Goal: Task Accomplishment & Management: Use online tool/utility

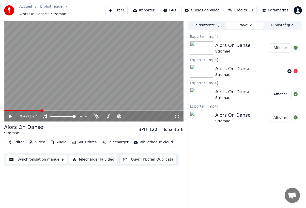
click at [10, 107] on video at bounding box center [93, 71] width 179 height 101
click at [188, 152] on div "Exporter [.mp4] Alors On Danse Stromae Afficher Exporter [.mp4] Alors On Danse …" at bounding box center [244, 121] width 114 height 177
click at [117, 62] on video at bounding box center [93, 71] width 179 height 101
click at [250, 116] on div "Alors On Danse Stromae" at bounding box center [242, 118] width 54 height 12
click at [281, 116] on button "Afficher" at bounding box center [280, 117] width 22 height 9
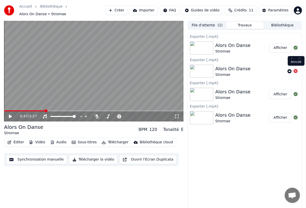
click at [295, 69] on icon at bounding box center [295, 71] width 4 height 4
click at [214, 117] on div at bounding box center [202, 117] width 25 height 13
click at [46, 157] on button "Synchronisation manuelle" at bounding box center [36, 159] width 61 height 9
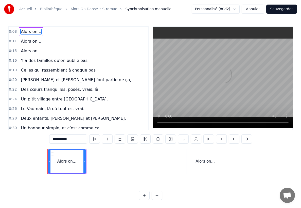
scroll to position [0, 279]
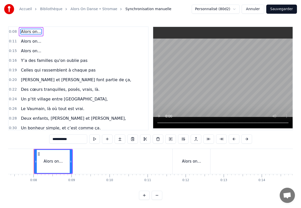
click at [237, 11] on html "Accueil Bibliothèque Alors On Danse • Stromae Synchronisation manuelle Personna…" at bounding box center [150, 104] width 301 height 208
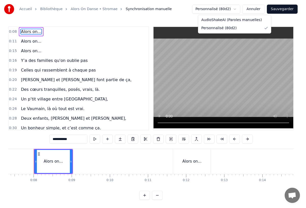
click at [286, 25] on html "Accueil Bibliothèque Alors On Danse • Stromae Synchronisation manuelle Personna…" at bounding box center [153, 104] width 306 height 208
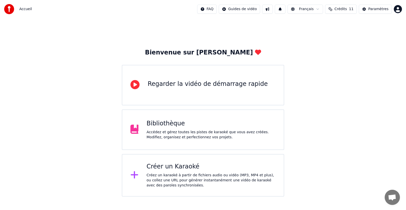
click at [150, 130] on div "Accédez et gérez toutes les pistes de karaoké que vous avez créées. Modifiez, o…" at bounding box center [211, 135] width 129 height 10
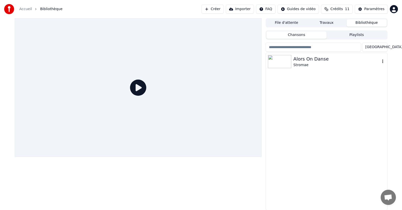
click at [310, 69] on div "Alors On Danse Stromae" at bounding box center [326, 61] width 121 height 17
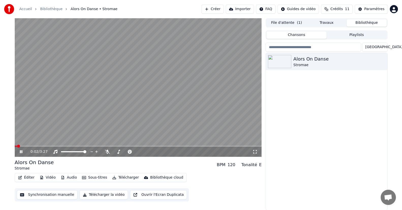
click at [134, 61] on video at bounding box center [138, 87] width 247 height 139
click at [381, 61] on icon "button" at bounding box center [382, 61] width 5 height 4
click at [41, 192] on button "Synchronisation manuelle" at bounding box center [47, 195] width 61 height 9
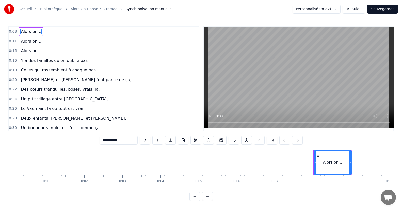
click at [47, 9] on link "Bibliothèque" at bounding box center [51, 9] width 22 height 5
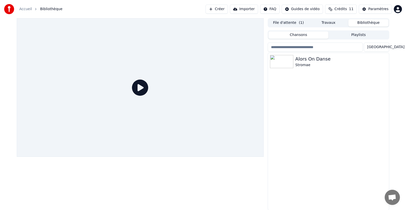
click at [332, 24] on button "Travaux" at bounding box center [329, 22] width 40 height 7
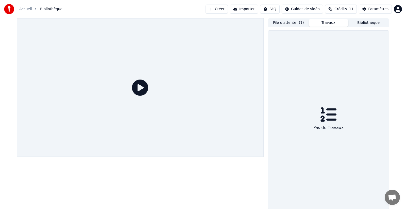
click at [293, 25] on button "File d'attente ( 1 )" at bounding box center [289, 22] width 40 height 7
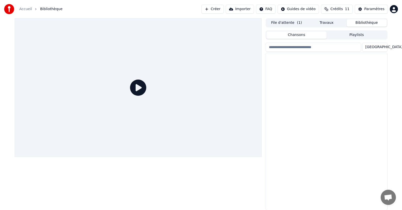
click at [363, 24] on button "Bibliothèque" at bounding box center [367, 22] width 40 height 7
click at [385, 62] on div "Alors On Danse Stromae" at bounding box center [326, 61] width 121 height 17
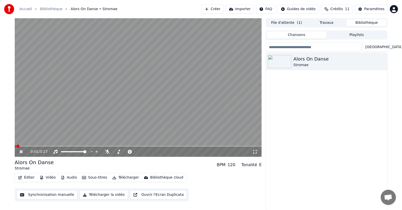
click at [161, 60] on video at bounding box center [138, 87] width 247 height 139
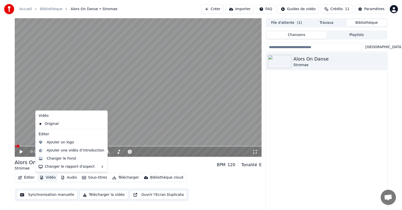
click at [45, 180] on button "Vidéo" at bounding box center [48, 177] width 20 height 7
click at [55, 158] on div "Changer le Fond" at bounding box center [61, 158] width 29 height 5
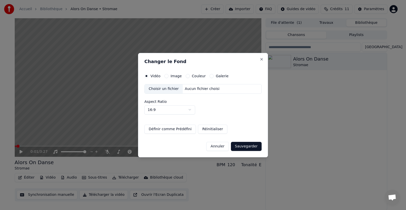
click at [201, 89] on div "Aucun fichier choisi" at bounding box center [202, 89] width 39 height 5
click at [164, 90] on div "Choisir un fichier" at bounding box center [164, 89] width 38 height 9
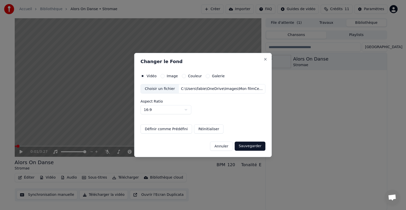
click at [243, 148] on button "Sauvegarder" at bounding box center [250, 146] width 31 height 9
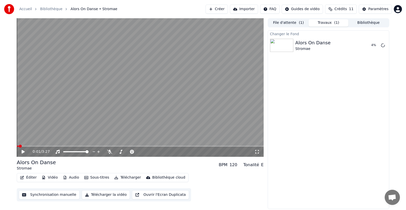
click at [30, 146] on span at bounding box center [140, 146] width 247 height 1
click at [108, 146] on span at bounding box center [107, 146] width 3 height 3
click at [18, 147] on span at bounding box center [17, 146] width 1 height 1
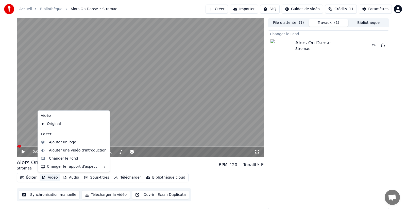
click at [47, 178] on button "Vidéo" at bounding box center [50, 177] width 20 height 7
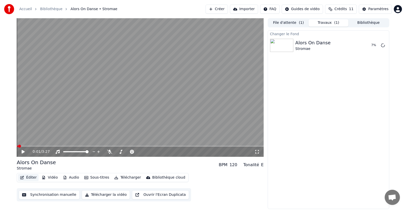
click at [28, 178] on button "Éditer" at bounding box center [28, 177] width 21 height 7
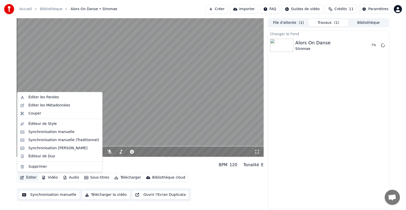
click at [28, 178] on button "Éditer" at bounding box center [28, 177] width 21 height 7
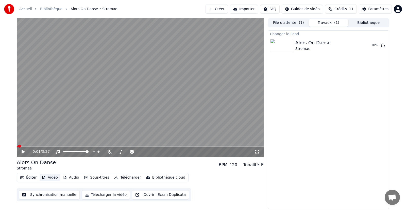
click at [48, 177] on button "Vidéo" at bounding box center [50, 177] width 20 height 7
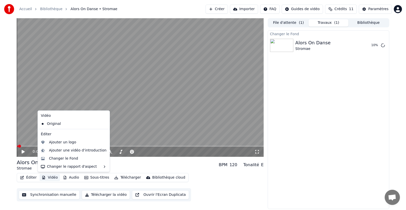
click at [48, 177] on button "Vidéo" at bounding box center [50, 177] width 20 height 7
click at [56, 159] on div "Changer le Fond" at bounding box center [63, 158] width 29 height 5
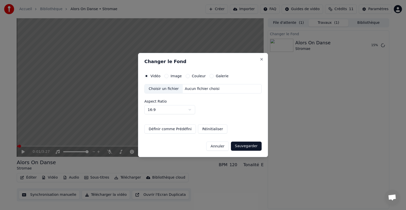
click at [166, 75] on button "Image" at bounding box center [167, 76] width 4 height 4
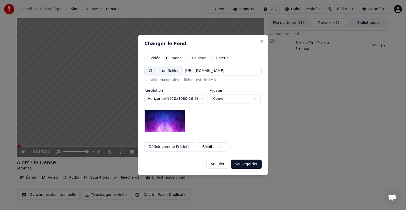
click at [146, 58] on button "Vidéo" at bounding box center [146, 58] width 4 height 4
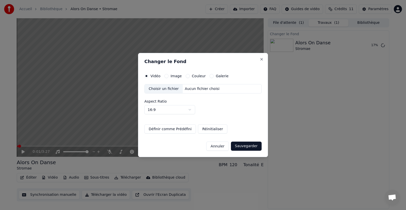
click at [169, 76] on div "Image" at bounding box center [173, 76] width 17 height 4
click at [168, 76] on div "Image" at bounding box center [173, 76] width 17 height 4
click at [165, 76] on button "Image" at bounding box center [167, 76] width 4 height 4
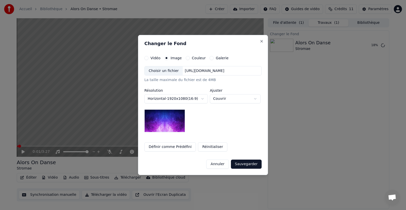
click at [188, 71] on div "https://imagedelivery.net/jkI57_JBx8hWPzcSI-uF5w/c7639807-3f76-4ea5-9112-66e75e…" at bounding box center [205, 71] width 44 height 5
click at [186, 57] on button "Couleur" at bounding box center [188, 58] width 4 height 4
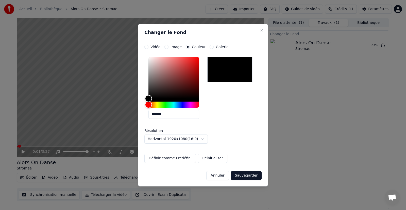
click at [210, 47] on button "Galerie" at bounding box center [212, 47] width 4 height 4
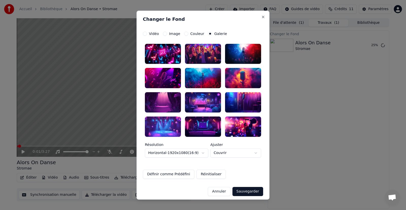
click at [144, 34] on button "Vidéo" at bounding box center [145, 33] width 4 height 4
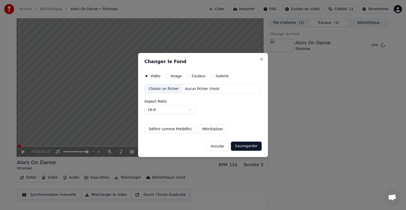
click at [184, 91] on div "Aucun fichier choisi" at bounding box center [202, 89] width 39 height 5
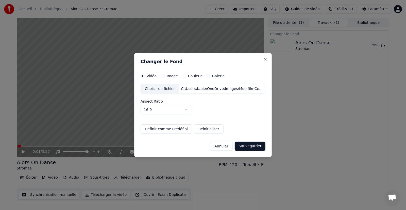
click at [179, 130] on button "Définir comme Prédéfini" at bounding box center [167, 129] width 52 height 9
click at [249, 146] on button "Sauvegarder" at bounding box center [250, 146] width 31 height 9
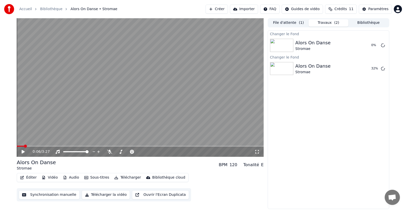
click at [24, 146] on span at bounding box center [140, 146] width 247 height 1
click at [63, 145] on span at bounding box center [64, 146] width 3 height 3
click at [147, 196] on button "Ouvrir l'Ecran Duplicata" at bounding box center [160, 195] width 57 height 9
click at [126, 90] on video at bounding box center [140, 87] width 247 height 139
click at [18, 147] on span at bounding box center [17, 146] width 1 height 1
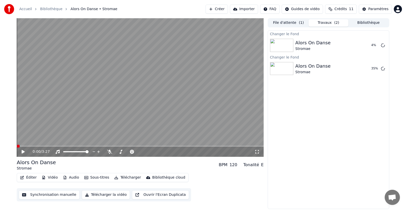
click at [17, 147] on span at bounding box center [18, 146] width 3 height 3
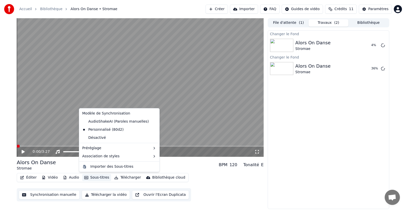
click at [94, 181] on button "Sous-titres" at bounding box center [96, 177] width 29 height 7
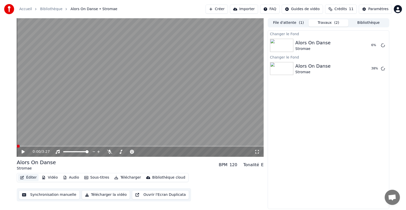
click at [27, 177] on button "Éditer" at bounding box center [28, 177] width 21 height 7
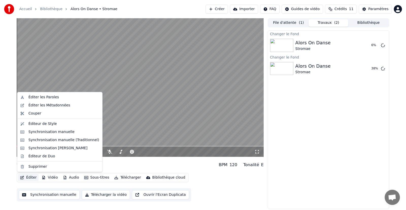
click at [27, 177] on button "Éditer" at bounding box center [28, 177] width 21 height 7
click at [37, 133] on div "Synchronisation manuelle" at bounding box center [51, 132] width 46 height 5
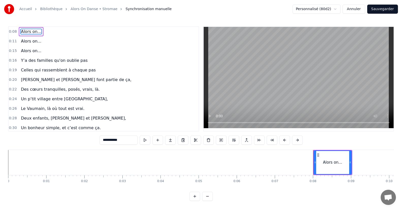
click at [94, 10] on link "Alors On Danse • Stromae" at bounding box center [94, 9] width 47 height 5
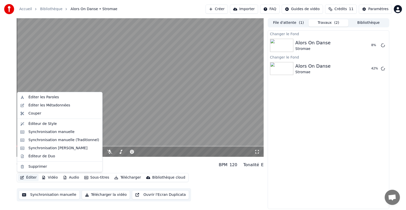
click at [31, 179] on button "Éditer" at bounding box center [28, 177] width 21 height 7
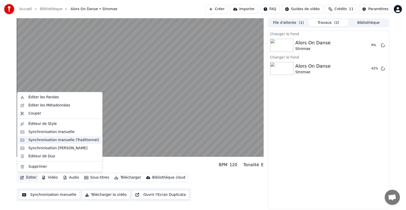
click at [46, 142] on div "Synchronisation manuelle (Traditionnel)" at bounding box center [63, 140] width 71 height 5
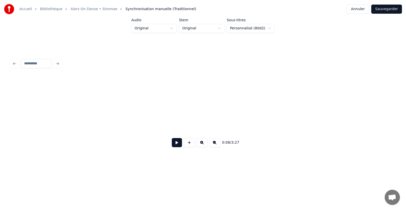
scroll to position [0, 406]
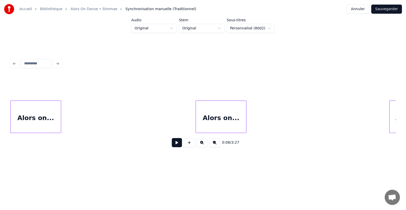
click at [175, 143] on button at bounding box center [177, 142] width 10 height 9
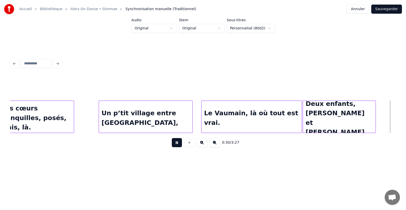
scroll to position [0, 1566]
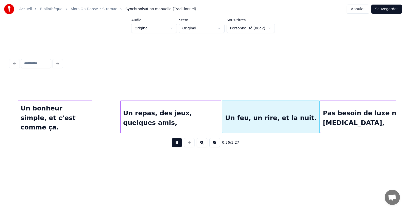
click at [178, 148] on button at bounding box center [177, 142] width 10 height 9
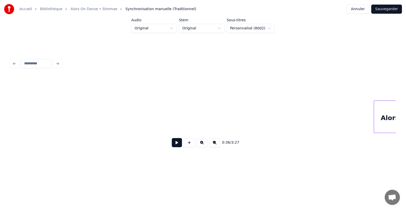
scroll to position [0, 50]
click at [176, 145] on button at bounding box center [177, 142] width 10 height 9
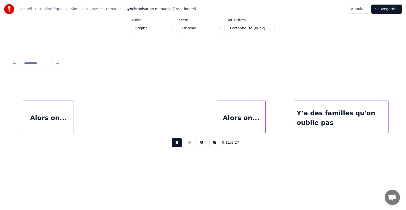
scroll to position [0, 587]
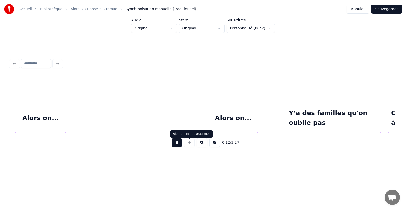
click at [176, 146] on button at bounding box center [177, 142] width 10 height 9
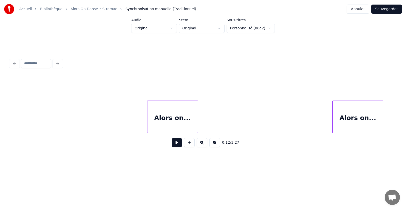
scroll to position [0, 298]
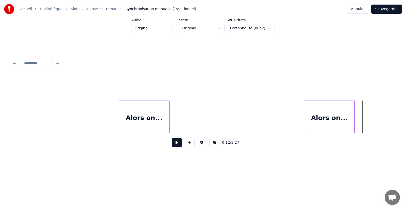
click at [121, 104] on div "Alors on..." at bounding box center [144, 118] width 50 height 35
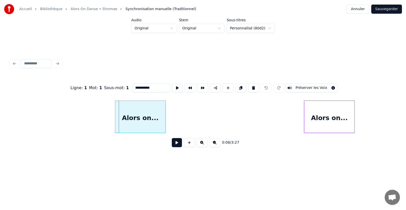
click at [117, 104] on div "Alors on..." at bounding box center [140, 118] width 50 height 35
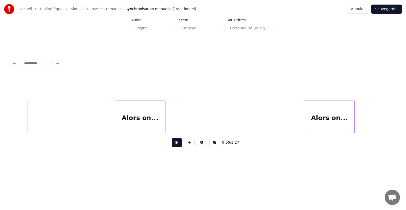
click at [176, 148] on button at bounding box center [177, 142] width 10 height 9
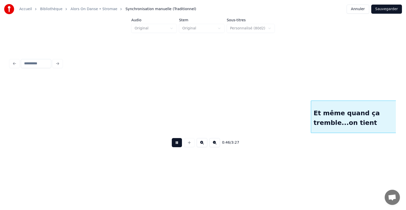
scroll to position [0, 2371]
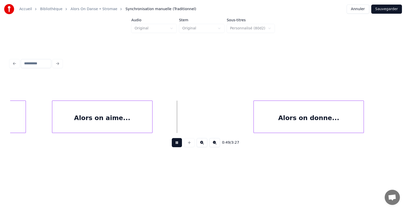
click at [174, 143] on button at bounding box center [177, 142] width 10 height 9
click at [113, 109] on div "Alors on aime..." at bounding box center [131, 118] width 100 height 35
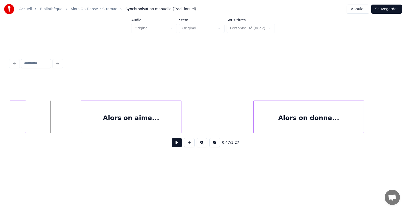
click at [177, 144] on button at bounding box center [177, 142] width 10 height 9
click at [151, 117] on div "Alors on aime..." at bounding box center [149, 118] width 100 height 35
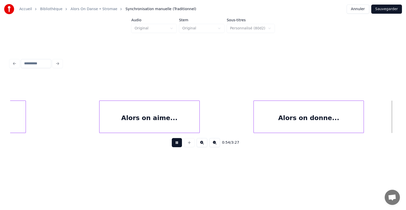
scroll to position [0, 2758]
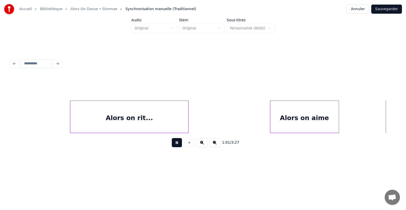
click at [298, 113] on div "Alors on aime" at bounding box center [304, 118] width 69 height 35
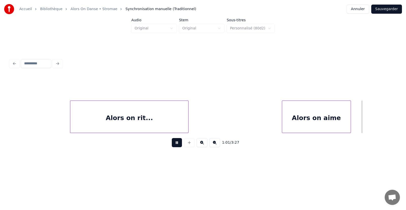
click at [286, 113] on div "Alors on aime" at bounding box center [316, 118] width 69 height 35
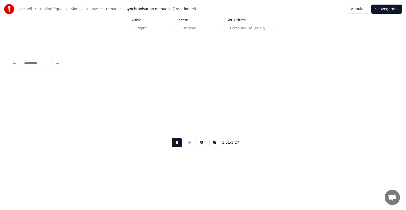
scroll to position [0, 3143]
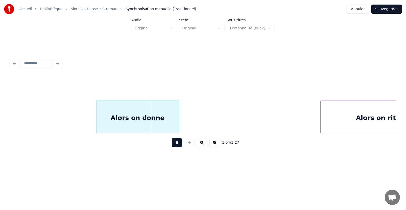
click at [121, 114] on div "Alors on donne" at bounding box center [137, 118] width 82 height 35
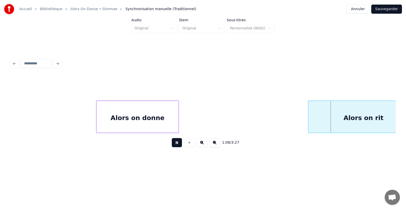
scroll to position [0, 3176]
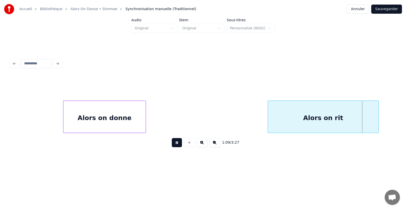
click at [325, 116] on div "Alors on rit" at bounding box center [323, 118] width 110 height 35
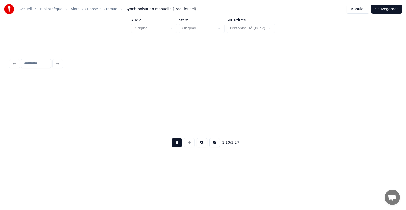
scroll to position [0, 3562]
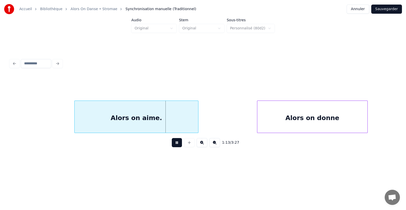
click at [142, 115] on div "Alors on aime." at bounding box center [137, 118] width 124 height 35
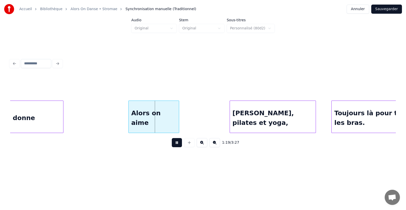
scroll to position [0, 3996]
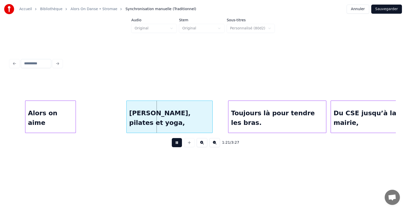
click at [180, 143] on button at bounding box center [177, 142] width 10 height 9
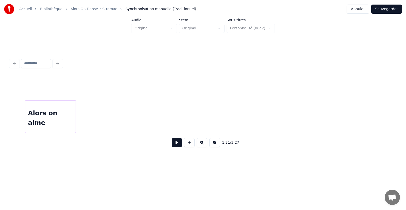
scroll to position [0, 3658]
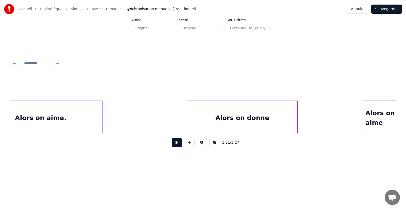
click at [179, 147] on button at bounding box center [177, 142] width 10 height 9
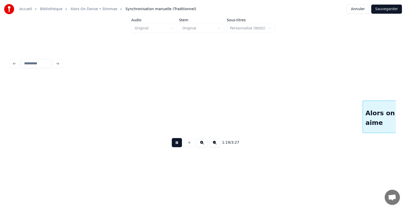
scroll to position [0, 4044]
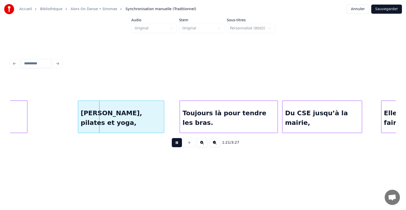
click at [174, 146] on button at bounding box center [177, 142] width 10 height 9
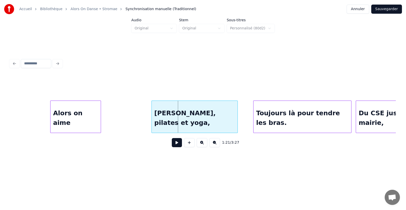
scroll to position [0, 3914]
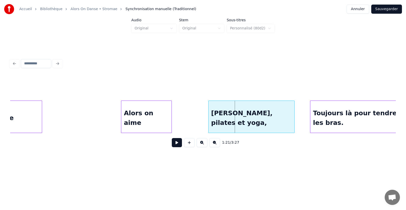
click at [141, 111] on div "Alors on aime" at bounding box center [146, 118] width 50 height 35
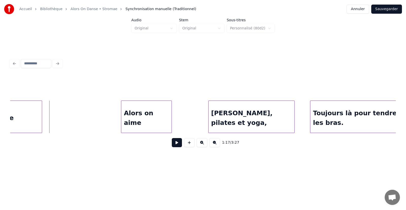
click at [175, 142] on button at bounding box center [177, 142] width 10 height 9
click at [156, 120] on div "Alors on aime" at bounding box center [163, 118] width 50 height 35
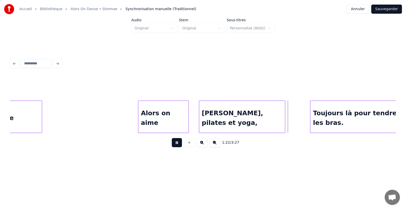
click at [215, 116] on div "[PERSON_NAME], pilates et yoga," at bounding box center [242, 118] width 86 height 35
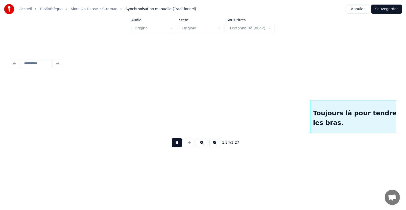
scroll to position [0, 4300]
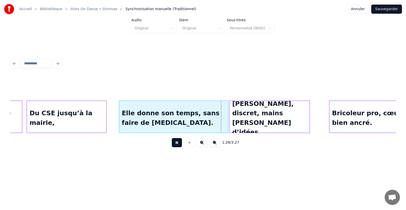
click at [147, 113] on div "Elle donne son temps, sans faire de [MEDICAL_DATA]." at bounding box center [173, 118] width 109 height 35
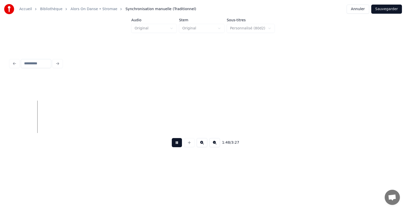
scroll to position [0, 5275]
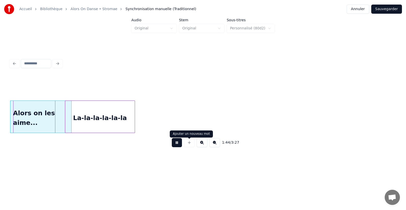
click at [171, 151] on div "1:44 / 3:27" at bounding box center [203, 142] width 386 height 19
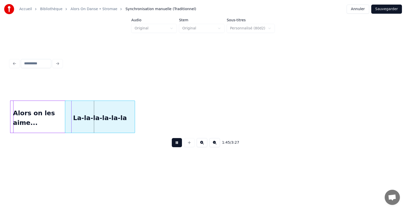
click at [179, 145] on button at bounding box center [177, 142] width 10 height 9
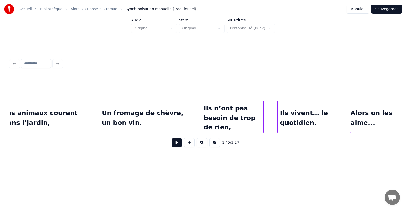
click at [196, 119] on div "Ils vivent… le quotidien. Alors on les aime... Ils n’ont pas besoin de trop de …" at bounding box center [343, 117] width 10540 height 33
click at [175, 145] on button at bounding box center [177, 142] width 10 height 9
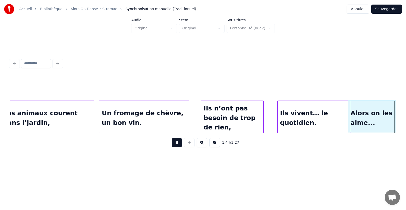
scroll to position [0, 5323]
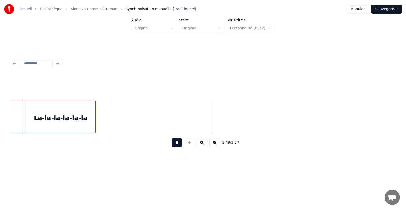
click at [52, 102] on div "La-la-la-la-la-la" at bounding box center [61, 118] width 70 height 35
click at [176, 145] on button at bounding box center [177, 142] width 10 height 9
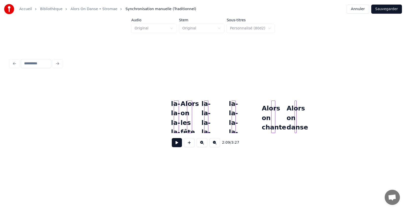
scroll to position [0, 7240]
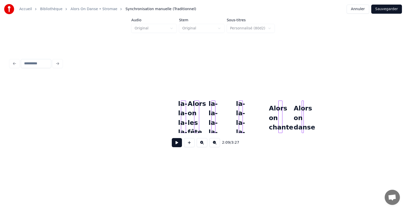
click at [194, 108] on div "Alors on les fête" at bounding box center [196, 118] width 5 height 35
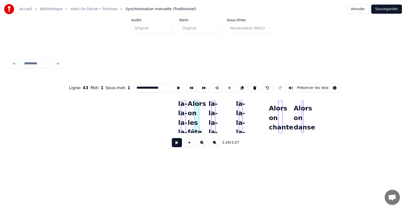
click at [185, 108] on div at bounding box center [185, 117] width 2 height 32
type input "**********"
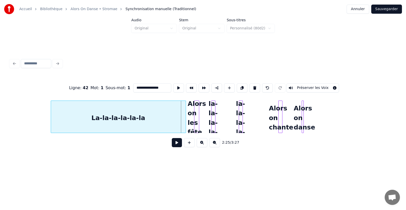
click at [51, 107] on div at bounding box center [52, 117] width 2 height 32
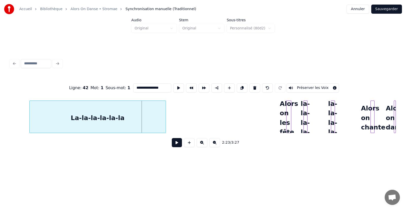
scroll to position [0, 7147]
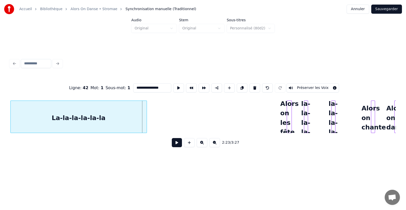
click at [0, 109] on div "**********" at bounding box center [203, 83] width 406 height 167
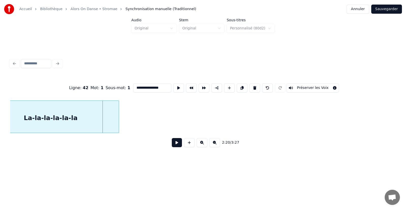
scroll to position [0, 7027]
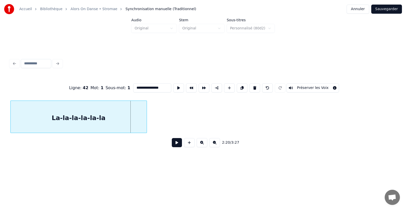
click at [16, 106] on div "La-la-la-la-la-la" at bounding box center [79, 118] width 136 height 35
click at [1, 111] on div "**********" at bounding box center [203, 83] width 406 height 167
click at [215, 147] on button at bounding box center [214, 142] width 11 height 9
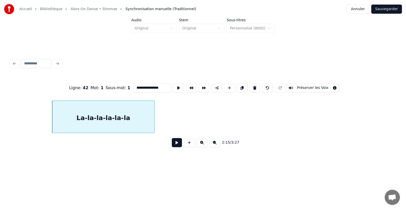
click at [215, 147] on button at bounding box center [214, 142] width 11 height 9
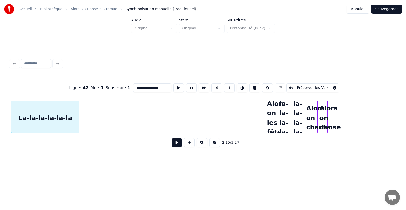
click at [215, 147] on button at bounding box center [214, 142] width 11 height 9
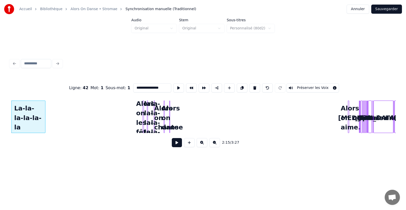
click at [215, 147] on button at bounding box center [214, 142] width 11 height 9
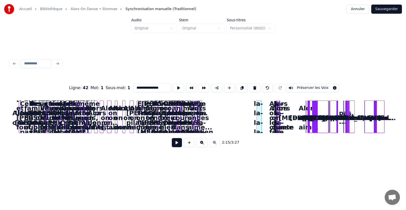
scroll to position [0, 0]
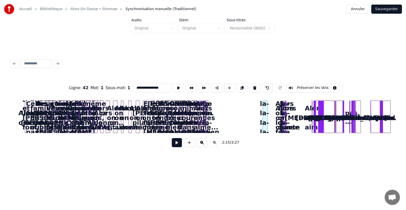
click at [202, 143] on button at bounding box center [202, 142] width 11 height 9
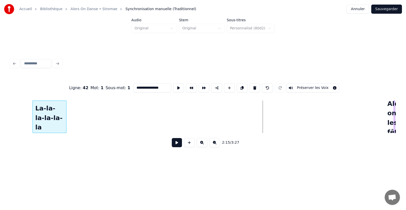
click at [54, 104] on div "La-la-la-la-la-la" at bounding box center [50, 118] width 34 height 35
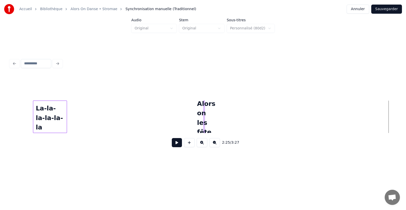
click at [204, 122] on div "Alors on les fête" at bounding box center [206, 118] width 5 height 35
click at [204, 118] on div at bounding box center [204, 117] width 2 height 32
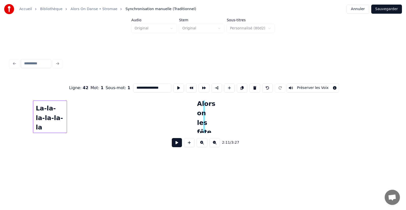
type input "**********"
click at [204, 107] on div "Alors on les fête" at bounding box center [206, 118] width 5 height 35
click at [209, 105] on div "Alors on les fête" at bounding box center [206, 118] width 5 height 35
click at [205, 113] on div "Alors on les fête" at bounding box center [206, 118] width 5 height 35
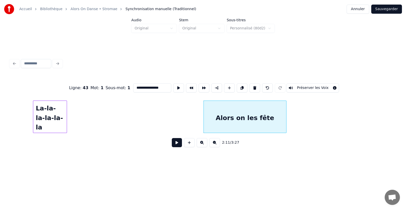
click at [250, 106] on div "Alors on les fête" at bounding box center [245, 117] width 83 height 33
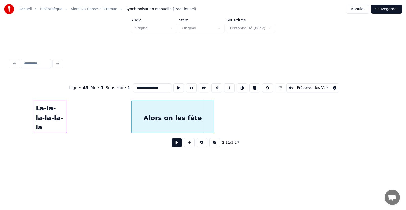
click at [158, 108] on div "Alors on les fête" at bounding box center [173, 118] width 82 height 35
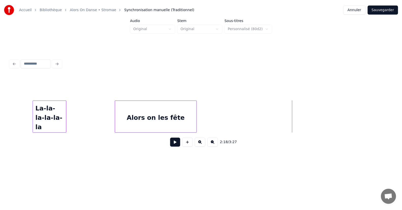
scroll to position [0, 1810]
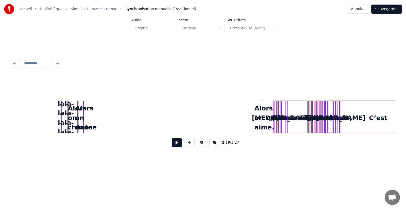
click at [290, 108] on div "on" at bounding box center [297, 118] width 19 height 35
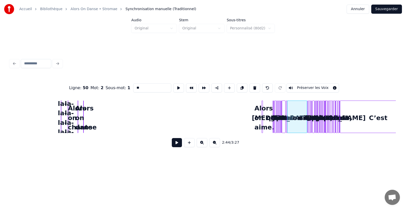
click at [13, 62] on div at bounding box center [203, 63] width 390 height 11
click at [388, 9] on button "Sauvegarder" at bounding box center [386, 9] width 31 height 9
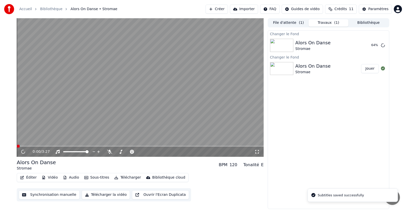
click at [73, 111] on video at bounding box center [140, 87] width 247 height 139
click at [73, 129] on video at bounding box center [140, 87] width 247 height 139
click at [23, 151] on icon at bounding box center [27, 152] width 12 height 4
click at [35, 198] on button "Synchronisation manuelle" at bounding box center [49, 195] width 61 height 9
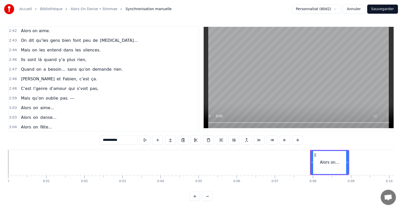
scroll to position [456, 0]
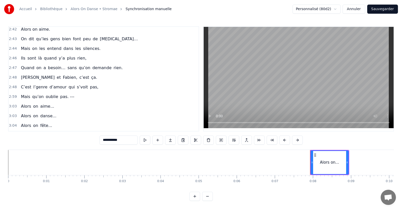
click at [36, 42] on div "On dit qu’les gens bien font peu de bruit…" at bounding box center [79, 39] width 121 height 9
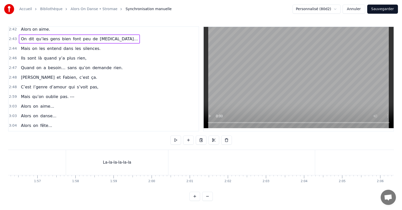
scroll to position [0, 6192]
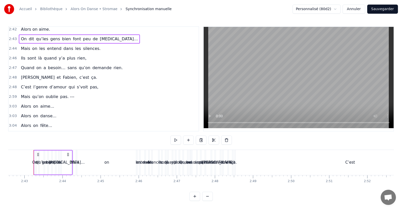
click at [37, 39] on span "qu’les" at bounding box center [42, 39] width 13 height 6
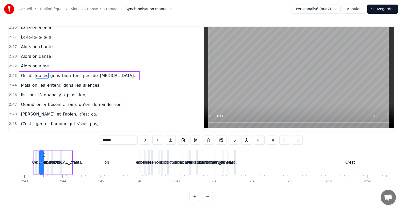
scroll to position [416, 0]
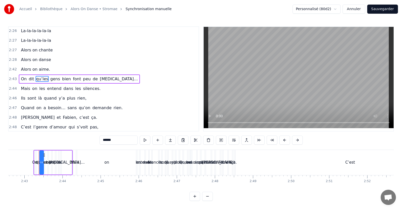
click at [32, 51] on span "Alors on chante" at bounding box center [36, 50] width 33 height 6
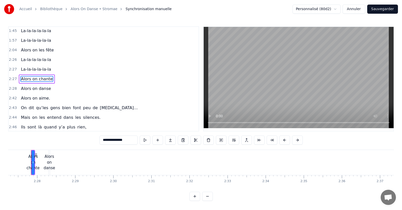
scroll to position [0, 5605]
click at [199, 115] on div "0:07 Alors on... 0:11 Alors on... 0:15 Alors on... 0:16 Y’a des familles qu'on …" at bounding box center [201, 78] width 386 height 105
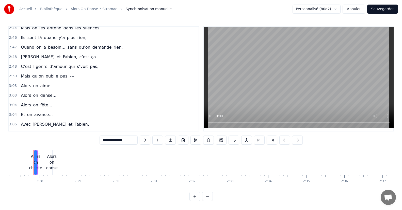
scroll to position [478, 0]
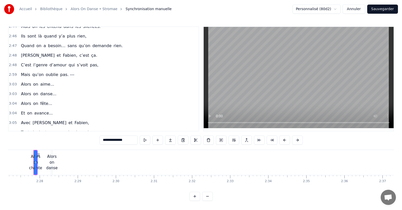
click at [26, 85] on span "Alors" at bounding box center [25, 85] width 11 height 6
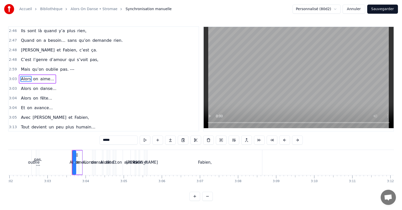
scroll to position [0, 6969]
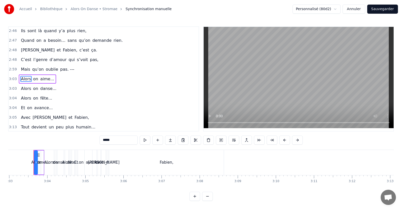
click at [112, 137] on input "*****" at bounding box center [119, 140] width 38 height 9
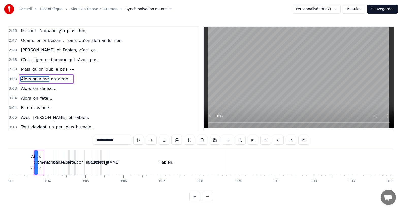
click at [50, 80] on span "on" at bounding box center [53, 79] width 6 height 6
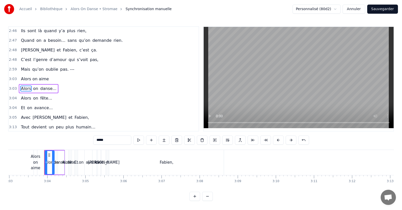
scroll to position [493, 0]
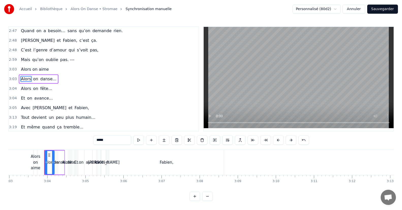
click at [108, 141] on input "*****" at bounding box center [112, 140] width 38 height 9
click at [53, 79] on span "on" at bounding box center [56, 79] width 6 height 6
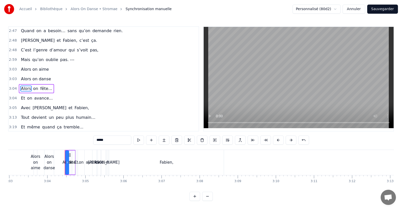
scroll to position [502, 0]
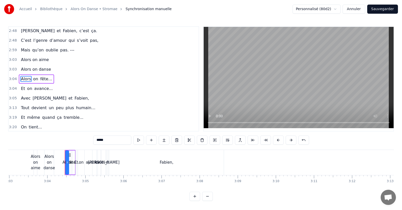
click at [116, 142] on input "*****" at bounding box center [112, 140] width 38 height 9
click at [48, 80] on span "on" at bounding box center [51, 79] width 6 height 6
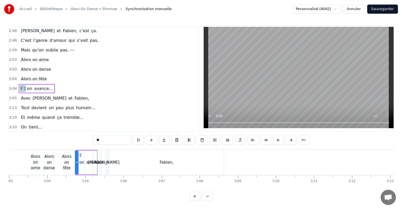
scroll to position [512, 0]
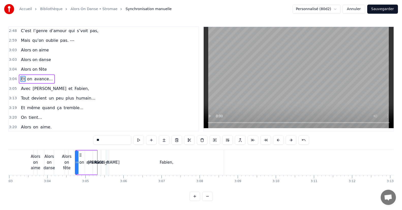
click at [102, 143] on input "**" at bounding box center [112, 140] width 38 height 9
type input "********"
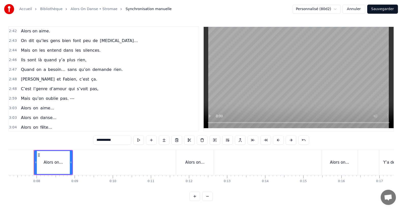
scroll to position [476, 0]
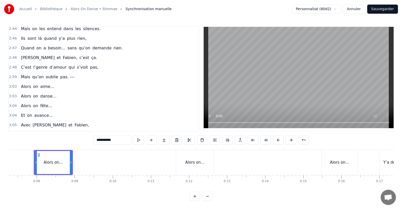
click at [22, 117] on span "Et" at bounding box center [22, 116] width 5 height 6
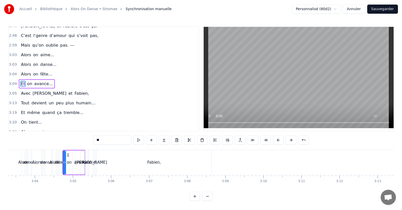
scroll to position [0, 7011]
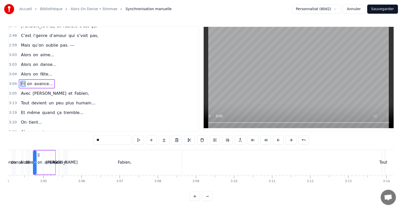
click at [114, 139] on input "**" at bounding box center [112, 140] width 38 height 9
click at [49, 83] on span "on" at bounding box center [52, 84] width 6 height 6
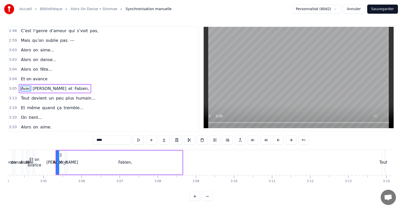
scroll to position [513, 0]
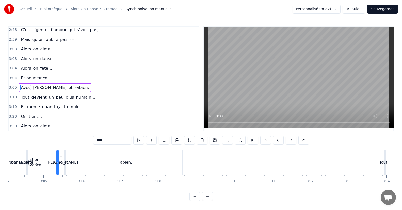
click at [109, 140] on input "****" at bounding box center [112, 140] width 38 height 9
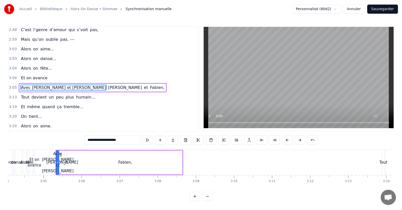
click at [108, 89] on span "[PERSON_NAME]" at bounding box center [125, 88] width 35 height 6
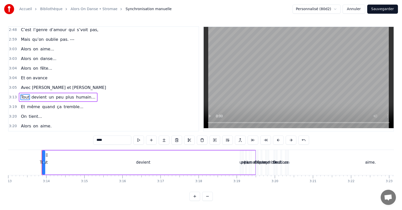
scroll to position [0, 7359]
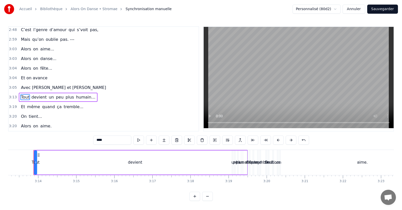
click at [109, 139] on input "****" at bounding box center [112, 140] width 38 height 9
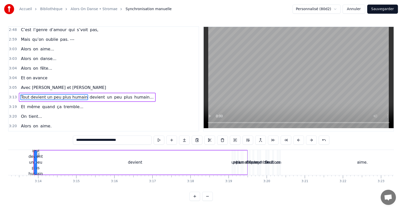
click at [89, 98] on span "devient" at bounding box center [97, 97] width 16 height 6
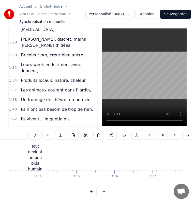
scroll to position [346, 0]
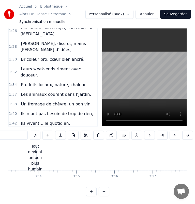
click at [26, 169] on span "La-la-la-la-la-la" at bounding box center [35, 172] width 31 height 6
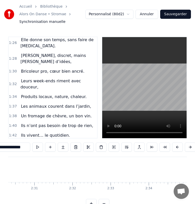
scroll to position [0, 5555]
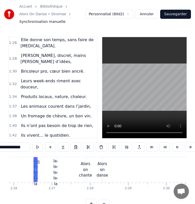
click at [24, 190] on span "La-la-la-la-la-la" at bounding box center [35, 193] width 31 height 6
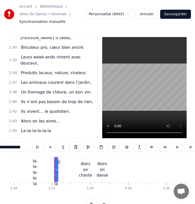
scroll to position [386, 0]
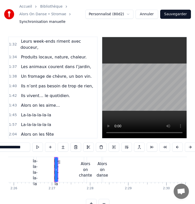
click at [27, 180] on span "Alors on aime." at bounding box center [35, 183] width 30 height 6
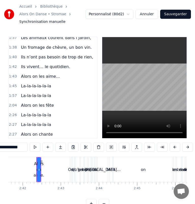
scroll to position [0, 6158]
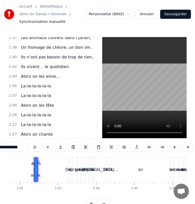
click at [21, 160] on span "On" at bounding box center [23, 163] width 7 height 6
type input "**"
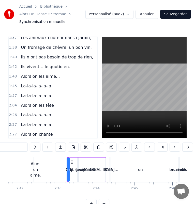
scroll to position [425, 0]
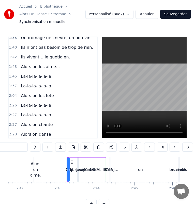
click at [8, 87] on div "0:07 Alors on... 0:11 Alors on... 0:15 Alors on... 0:16 Y’a des familles qu'on …" at bounding box center [52, 88] width 89 height 102
click at [26, 149] on div "On dit qu’les gens bien font peu de bruit…" at bounding box center [79, 153] width 121 height 9
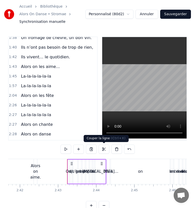
click at [104, 150] on button at bounding box center [104, 149] width 11 height 9
click at [102, 150] on button at bounding box center [104, 149] width 11 height 9
click at [24, 149] on div "On dit qu’les gens bien font peu de bruit…" at bounding box center [79, 153] width 121 height 9
click at [24, 151] on span "On" at bounding box center [23, 154] width 7 height 6
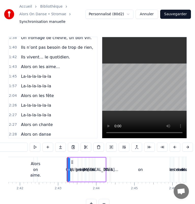
click at [25, 158] on div "2:44 Mais on les entend dans les silences." at bounding box center [53, 163] width 88 height 10
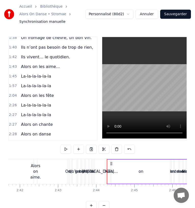
click at [25, 151] on span "On" at bounding box center [23, 154] width 7 height 6
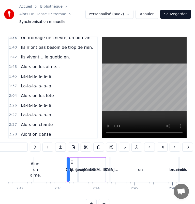
click at [25, 149] on div "On dit qu’les gens bien font peu de bruit…" at bounding box center [79, 153] width 121 height 9
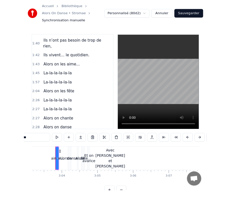
scroll to position [416, 0]
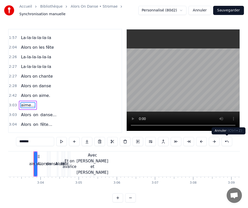
click at [225, 140] on button at bounding box center [226, 141] width 11 height 9
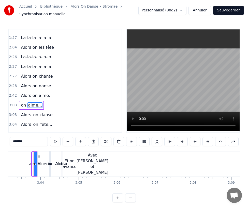
click at [225, 140] on div "*******" at bounding box center [124, 141] width 229 height 9
click at [222, 141] on button at bounding box center [220, 141] width 11 height 9
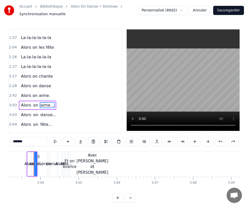
click at [222, 141] on button at bounding box center [220, 141] width 11 height 9
click at [27, 102] on span "oublie" at bounding box center [26, 105] width 13 height 6
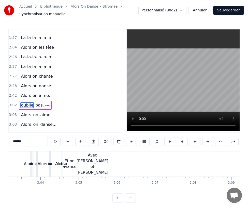
scroll to position [0, 6929]
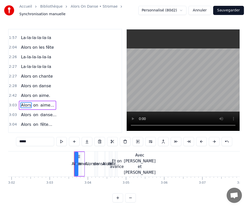
click at [34, 141] on span "Avec Céline et Fabien" at bounding box center [63, 144] width 86 height 6
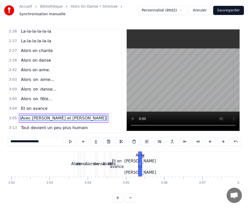
scroll to position [447, 0]
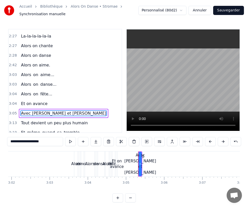
click at [32, 110] on span "Avec Céline et Fabien" at bounding box center [63, 113] width 86 height 6
click at [33, 110] on span "Avec Céline et Fabien" at bounding box center [63, 113] width 86 height 6
click at [23, 143] on input "**********" at bounding box center [35, 141] width 56 height 9
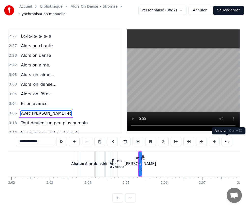
click at [226, 143] on button at bounding box center [226, 141] width 11 height 9
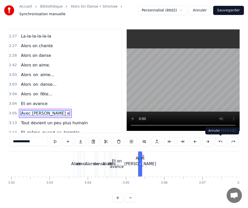
click at [221, 143] on button at bounding box center [220, 141] width 11 height 9
click at [220, 141] on button at bounding box center [220, 141] width 11 height 9
click at [220, 142] on button at bounding box center [220, 141] width 11 height 9
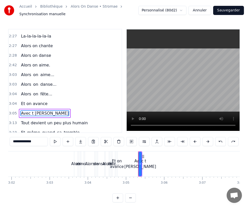
click at [220, 142] on button at bounding box center [220, 141] width 11 height 9
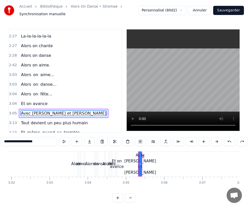
click at [220, 142] on button at bounding box center [216, 141] width 11 height 9
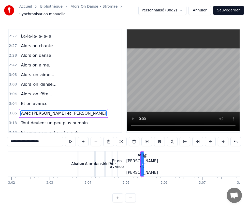
click at [21, 130] on span "Et" at bounding box center [22, 133] width 5 height 6
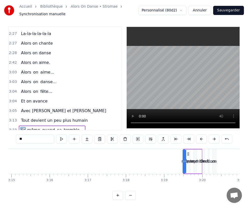
scroll to position [0, 7573]
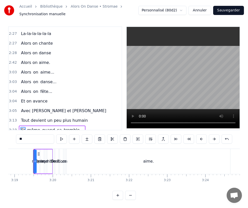
click at [21, 140] on input "**" at bounding box center [35, 139] width 38 height 9
paste input "**********"
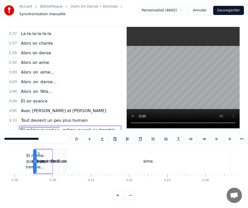
click at [33, 127] on span "Et même quand ça tremble..." at bounding box center [39, 133] width 39 height 12
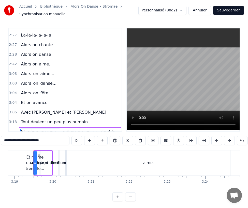
scroll to position [453, 0]
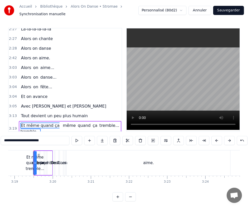
click at [40, 148] on span "aime." at bounding box center [46, 151] width 12 height 6
type input "*****"
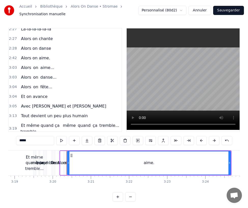
scroll to position [7, 0]
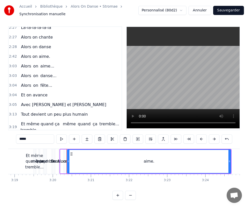
click at [42, 120] on div "Et même quand ça tremble... même quand ça tremble..." at bounding box center [70, 127] width 102 height 15
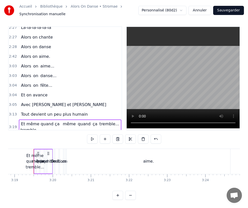
click at [39, 121] on span "Et même quand ça tremble..." at bounding box center [39, 127] width 39 height 12
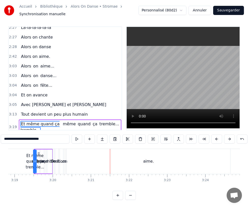
click at [28, 121] on span "Et même quand ça tremble..." at bounding box center [39, 127] width 39 height 12
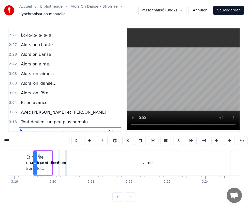
scroll to position [4, 0]
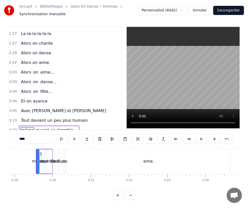
click at [27, 127] on span "même" at bounding box center [27, 130] width 14 height 6
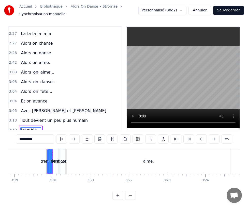
click at [26, 127] on span "tremble..." at bounding box center [30, 130] width 21 height 6
click at [21, 127] on span "tremble..." at bounding box center [30, 130] width 21 height 6
click at [24, 127] on span "tremble..." at bounding box center [30, 130] width 21 height 6
click at [18, 138] on input "**********" at bounding box center [35, 139] width 38 height 9
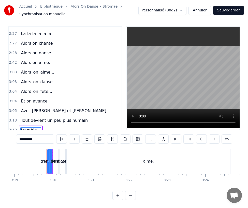
paste input "**********"
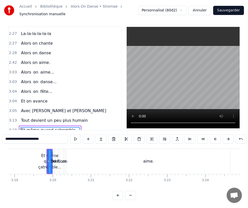
click at [34, 138] on input "**********" at bounding box center [35, 139] width 66 height 9
type input "**********"
click at [98, 145] on div "3:20 Alors on aime." at bounding box center [65, 150] width 113 height 10
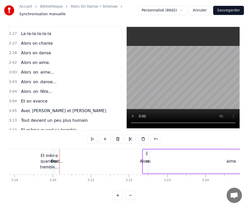
drag, startPoint x: 63, startPoint y: 151, endPoint x: 146, endPoint y: 152, distance: 82.5
click at [146, 152] on icon at bounding box center [146, 154] width 4 height 4
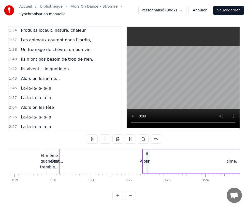
scroll to position [358, 0]
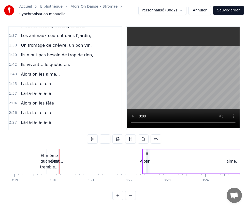
click at [33, 100] on span "Alors on les fête" at bounding box center [37, 103] width 34 height 6
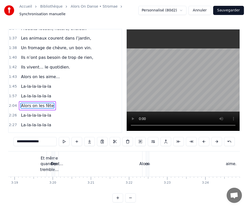
scroll to position [359, 0]
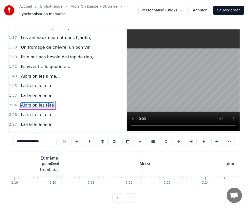
click at [33, 101] on div "Alors on les fête" at bounding box center [37, 105] width 37 height 9
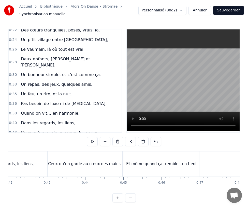
scroll to position [63, 0]
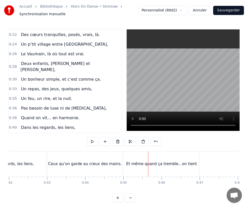
click at [117, 142] on div "0:45 Et même quand ça tremble...on tient" at bounding box center [65, 147] width 113 height 10
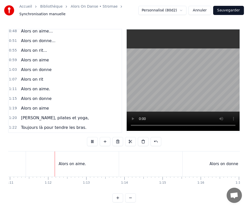
scroll to position [0, 2703]
click at [113, 168] on div "Alors on aime." at bounding box center [72, 164] width 93 height 25
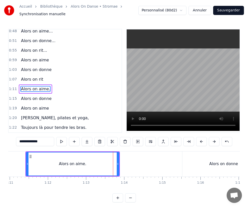
scroll to position [185, 0]
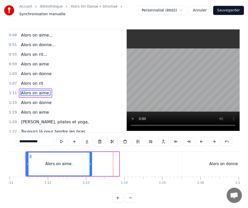
drag, startPoint x: 117, startPoint y: 163, endPoint x: 90, endPoint y: 167, distance: 27.8
click at [90, 167] on div at bounding box center [90, 164] width 2 height 23
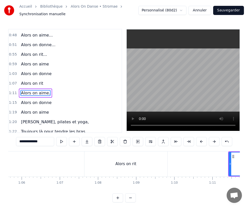
click at [159, 160] on div "Alors on rit" at bounding box center [125, 164] width 83 height 25
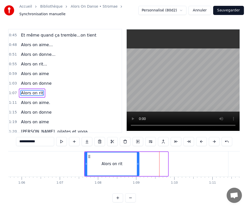
drag, startPoint x: 166, startPoint y: 163, endPoint x: 137, endPoint y: 167, distance: 29.0
click at [137, 167] on div at bounding box center [138, 164] width 2 height 23
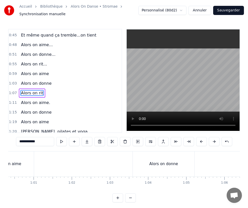
scroll to position [0, 2096]
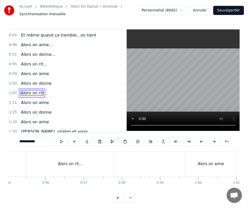
click at [83, 170] on div "Alors on rit..." at bounding box center [70, 164] width 88 height 25
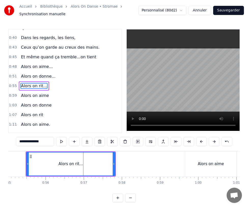
scroll to position [146, 0]
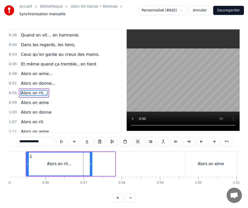
drag, startPoint x: 114, startPoint y: 164, endPoint x: 91, endPoint y: 165, distance: 22.9
click at [91, 165] on icon at bounding box center [91, 164] width 2 height 4
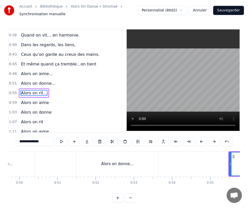
click at [137, 162] on div "Alors on donne..." at bounding box center [117, 164] width 82 height 25
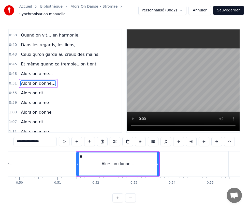
scroll to position [137, 0]
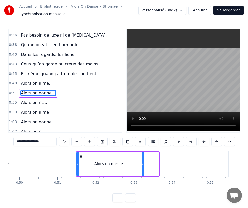
drag, startPoint x: 157, startPoint y: 163, endPoint x: 142, endPoint y: 164, distance: 15.0
click at [142, 164] on icon at bounding box center [143, 164] width 2 height 4
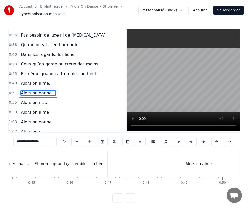
click at [185, 163] on div "Alors on aime..." at bounding box center [200, 164] width 75 height 25
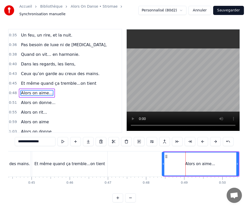
click at [162, 161] on div at bounding box center [163, 164] width 2 height 23
drag, startPoint x: 237, startPoint y: 164, endPoint x: 222, endPoint y: 164, distance: 14.7
click at [222, 164] on circle at bounding box center [222, 164] width 0 height 0
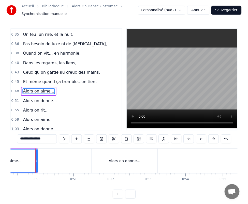
scroll to position [0, 1676]
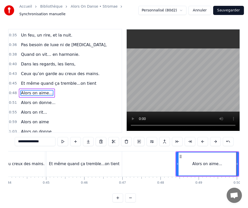
click at [95, 170] on div "Et même quand ça tremble...on tient" at bounding box center [83, 164] width 75 height 25
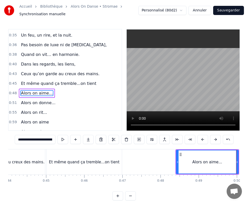
scroll to position [117, 0]
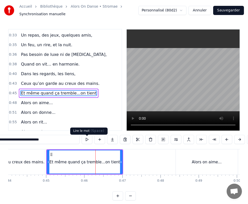
click at [88, 142] on button at bounding box center [87, 139] width 11 height 9
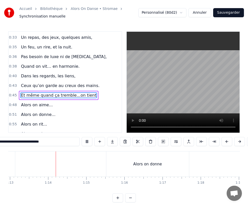
scroll to position [0, 2780]
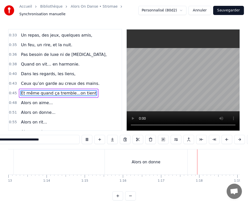
click at [148, 77] on video at bounding box center [182, 79] width 113 height 101
click at [170, 167] on div "Alors on donne" at bounding box center [146, 161] width 83 height 25
type input "**********"
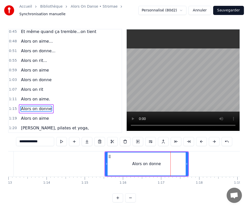
scroll to position [194, 0]
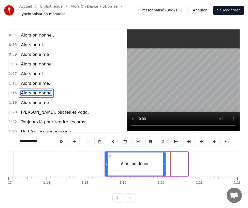
drag, startPoint x: 186, startPoint y: 163, endPoint x: 164, endPoint y: 168, distance: 22.4
click at [164, 168] on div at bounding box center [164, 164] width 2 height 23
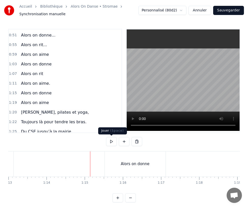
click at [107, 140] on button at bounding box center [111, 141] width 11 height 9
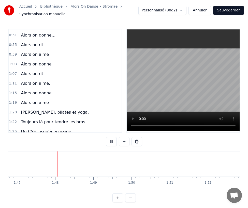
scroll to position [0, 4074]
click at [163, 100] on video at bounding box center [182, 80] width 113 height 102
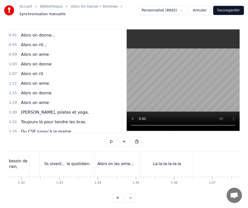
click at [61, 162] on div "Ils vivent… le quotidien." at bounding box center [67, 164] width 46 height 6
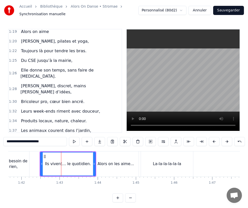
scroll to position [320, 0]
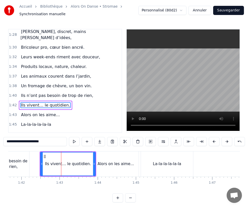
click at [168, 161] on div "La-la-la-la-la-la" at bounding box center [167, 164] width 28 height 6
type input "**********"
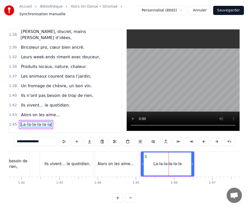
scroll to position [339, 0]
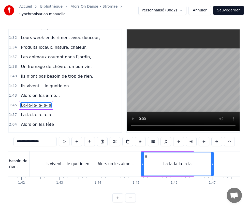
drag, startPoint x: 192, startPoint y: 162, endPoint x: 226, endPoint y: 160, distance: 34.3
click at [213, 160] on div "La-la-la-la-la-la" at bounding box center [177, 164] width 72 height 24
click at [226, 160] on div at bounding box center [226, 164] width 2 height 23
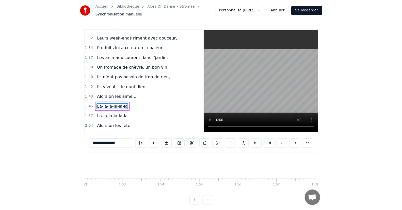
scroll to position [0, 4469]
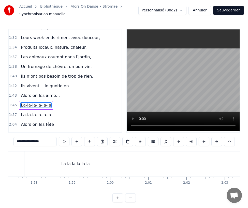
click at [221, 10] on button "Sauvegarder" at bounding box center [228, 10] width 31 height 9
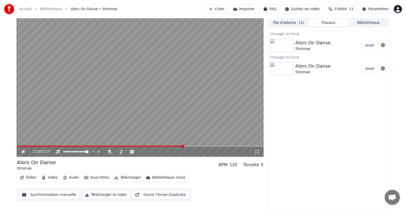
click at [46, 127] on video at bounding box center [140, 87] width 247 height 139
click at [42, 197] on button "Synchronisation manuelle" at bounding box center [49, 195] width 61 height 9
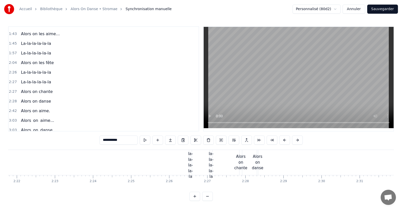
scroll to position [379, 0]
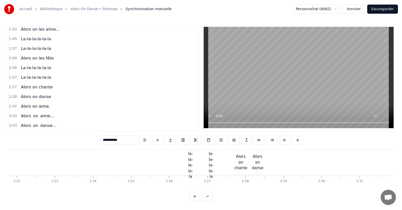
click at [241, 162] on div "Alors on chante" at bounding box center [240, 162] width 13 height 17
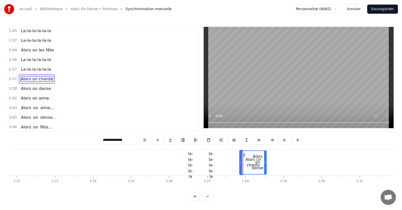
drag, startPoint x: 241, startPoint y: 162, endPoint x: 270, endPoint y: 155, distance: 30.1
click at [266, 155] on div at bounding box center [265, 162] width 2 height 23
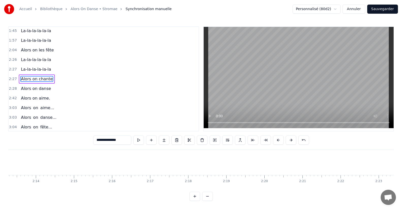
scroll to position [0, 5074]
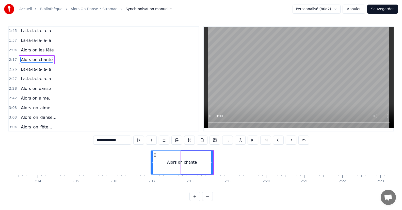
drag, startPoint x: 182, startPoint y: 159, endPoint x: 151, endPoint y: 159, distance: 30.5
click at [151, 159] on div at bounding box center [152, 162] width 2 height 23
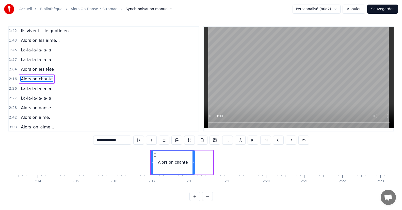
drag, startPoint x: 213, startPoint y: 160, endPoint x: 194, endPoint y: 159, distance: 18.4
click at [194, 159] on div at bounding box center [193, 162] width 2 height 23
click at [297, 192] on div "0:07 Alors on... 0:11 Alors on... 0:15 Alors on... 0:16 Y’a des familles qu'on …" at bounding box center [201, 113] width 386 height 175
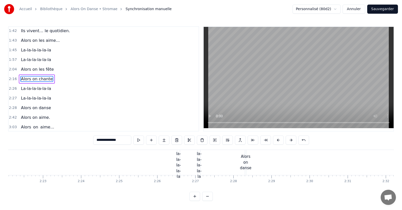
click at [246, 164] on div "Alors on danse" at bounding box center [245, 162] width 11 height 17
type input "**********"
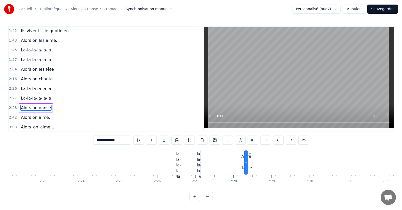
scroll to position [396, 0]
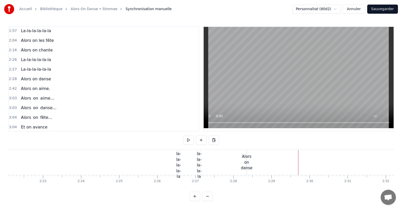
click at [248, 161] on div "Alors on danse" at bounding box center [246, 162] width 11 height 17
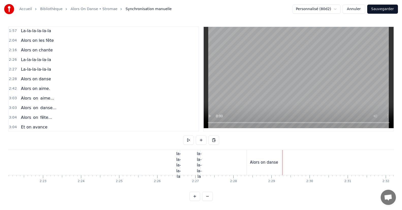
click at [249, 155] on div "Alors on danse" at bounding box center [264, 162] width 35 height 25
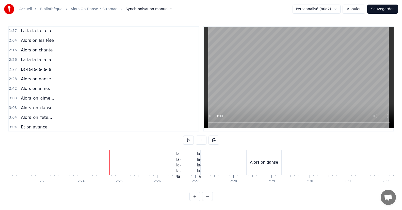
click at [257, 159] on div "Alors on danse" at bounding box center [264, 162] width 35 height 25
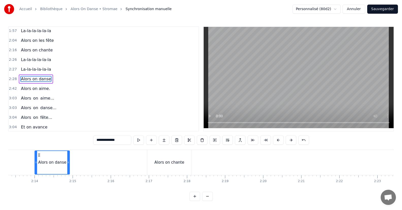
scroll to position [0, 5076]
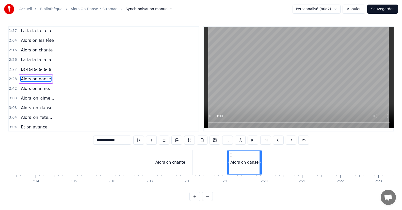
drag, startPoint x: 252, startPoint y: 155, endPoint x: 232, endPoint y: 162, distance: 21.4
click at [232, 162] on div "Alors on danse" at bounding box center [244, 162] width 34 height 23
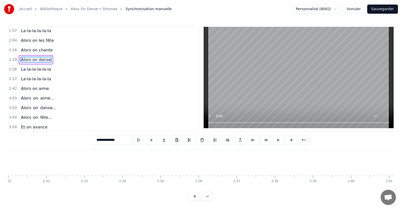
scroll to position [0, 6089]
click at [105, 158] on div "Alors on aime." at bounding box center [105, 162] width 11 height 17
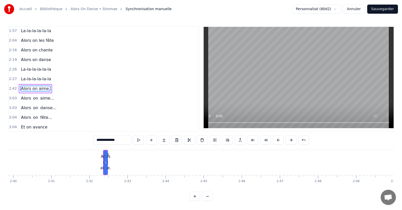
scroll to position [406, 0]
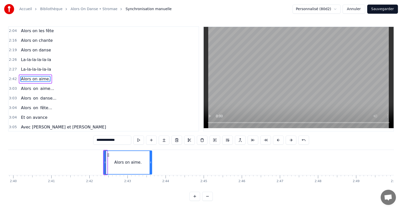
drag, startPoint x: 106, startPoint y: 161, endPoint x: 151, endPoint y: 160, distance: 44.7
click at [151, 160] on div at bounding box center [151, 162] width 2 height 23
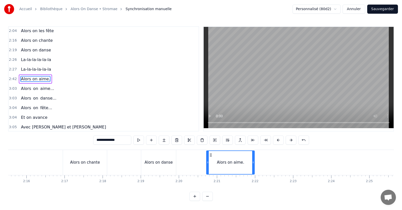
drag, startPoint x: 107, startPoint y: 155, endPoint x: 210, endPoint y: 154, distance: 103.3
click at [210, 154] on icon at bounding box center [211, 155] width 4 height 4
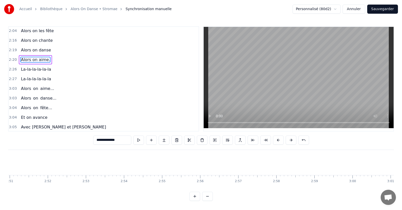
scroll to position [0, 6849]
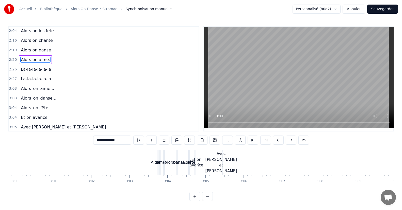
click at [156, 164] on div "Alors" at bounding box center [156, 163] width 10 height 6
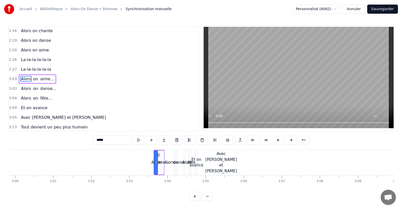
click at [26, 79] on span "Alors" at bounding box center [25, 79] width 11 height 6
click at [110, 142] on input "*****" at bounding box center [112, 140] width 38 height 9
click at [50, 80] on span "on" at bounding box center [53, 79] width 6 height 6
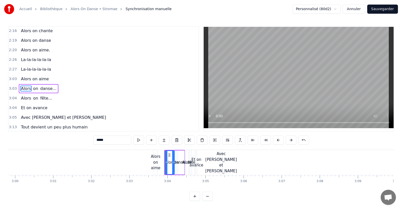
scroll to position [425, 0]
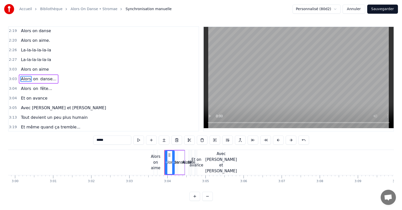
click at [109, 140] on input "*****" at bounding box center [112, 140] width 38 height 9
type input "**********"
click at [116, 142] on input "**********" at bounding box center [112, 140] width 38 height 9
click at [53, 80] on span "on" at bounding box center [56, 79] width 6 height 6
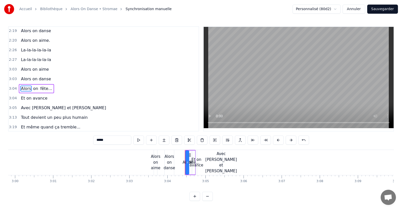
scroll to position [435, 0]
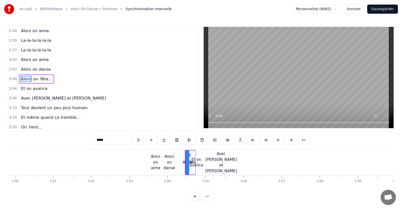
click at [115, 138] on input "*****" at bounding box center [112, 140] width 38 height 9
click at [48, 80] on span "on" at bounding box center [51, 79] width 6 height 6
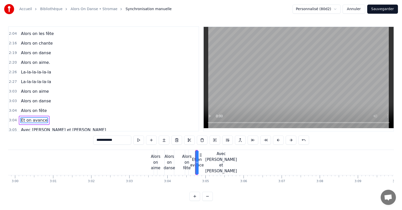
scroll to position [406, 0]
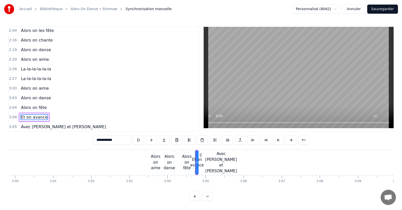
click at [35, 88] on span "Alors on aime" at bounding box center [34, 89] width 29 height 6
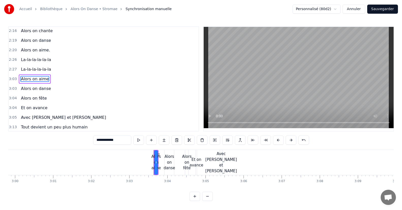
click at [110, 139] on input "**********" at bounding box center [112, 140] width 38 height 9
click at [109, 140] on input "**********" at bounding box center [112, 140] width 41 height 9
click at [37, 98] on span "Alors on fête" at bounding box center [33, 98] width 27 height 6
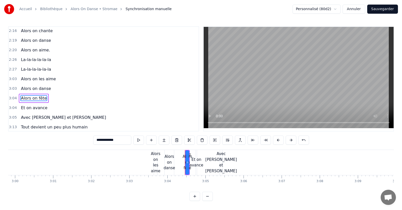
scroll to position [435, 0]
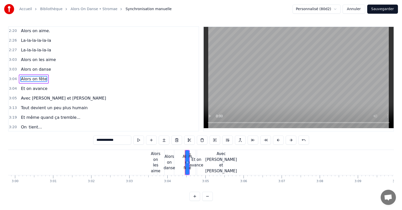
click at [109, 140] on input "**********" at bounding box center [112, 140] width 38 height 9
type input "**********"
click at [119, 118] on div "3:19 Et même quand ça tremble..." at bounding box center [104, 118] width 190 height 10
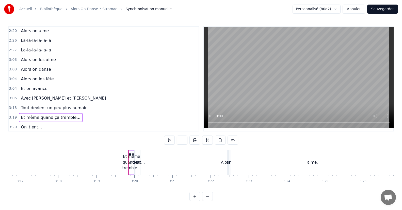
scroll to position [0, 7520]
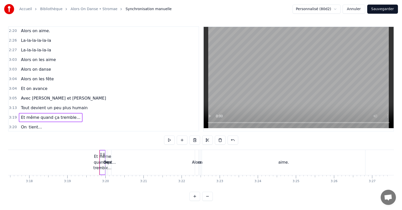
click at [199, 162] on div "on" at bounding box center [200, 163] width 5 height 6
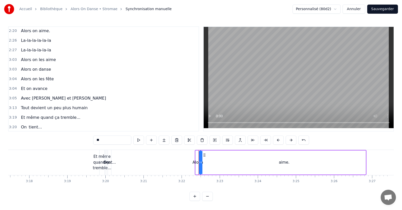
scroll to position [446, 0]
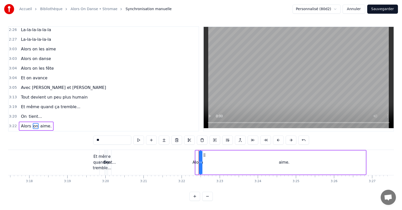
click at [26, 123] on span "Alors" at bounding box center [25, 126] width 11 height 6
click at [109, 136] on input "*****" at bounding box center [112, 140] width 38 height 9
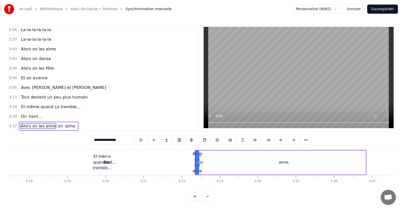
click at [57, 123] on span "on" at bounding box center [60, 126] width 6 height 6
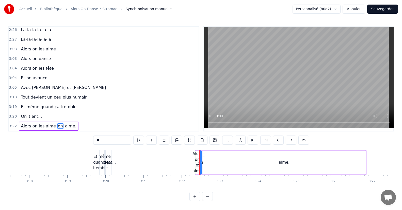
type input "*****"
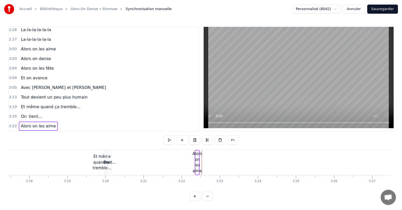
click at [22, 114] on span "On" at bounding box center [23, 117] width 7 height 6
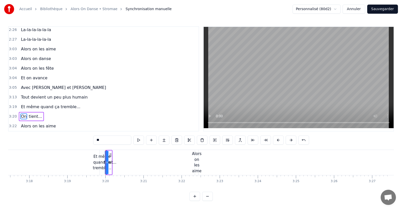
click at [113, 138] on input "**" at bounding box center [112, 140] width 38 height 9
click at [42, 114] on span "tient..." at bounding box center [46, 117] width 14 height 6
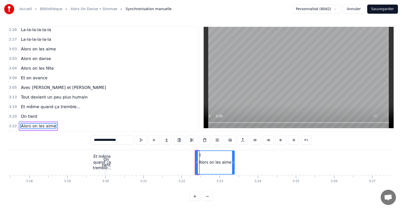
drag, startPoint x: 197, startPoint y: 159, endPoint x: 233, endPoint y: 156, distance: 36.4
click at [233, 156] on div at bounding box center [233, 162] width 2 height 23
click at [105, 157] on div "On tient" at bounding box center [106, 162] width 9 height 11
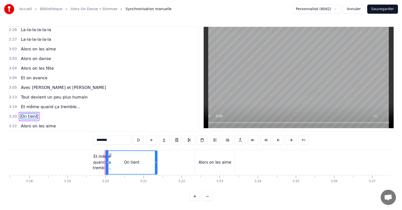
drag, startPoint x: 105, startPoint y: 159, endPoint x: 155, endPoint y: 155, distance: 50.2
click at [155, 155] on div at bounding box center [156, 162] width 2 height 23
click at [99, 154] on div "Et même quand ça tremble..." at bounding box center [102, 162] width 19 height 17
type input "**********"
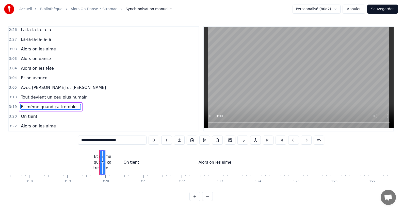
scroll to position [2, 0]
drag, startPoint x: 101, startPoint y: 160, endPoint x: 143, endPoint y: 157, distance: 42.3
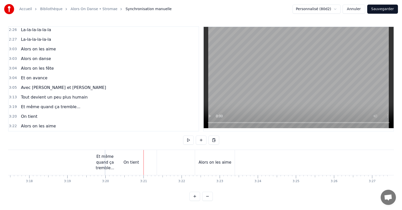
click at [135, 160] on div "On tient" at bounding box center [131, 163] width 15 height 6
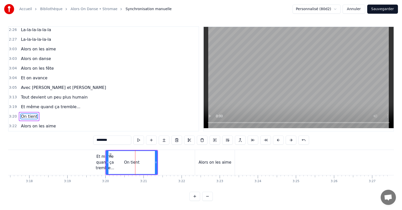
scroll to position [3, 0]
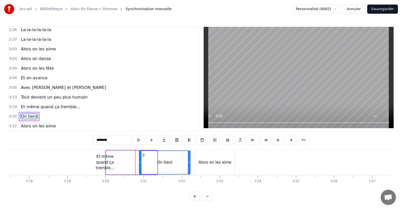
drag, startPoint x: 110, startPoint y: 152, endPoint x: 142, endPoint y: 150, distance: 32.6
click at [142, 153] on icon at bounding box center [143, 155] width 4 height 4
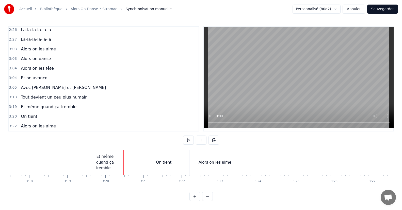
click at [105, 155] on div "Et même quand ça tremble..." at bounding box center [105, 162] width 19 height 17
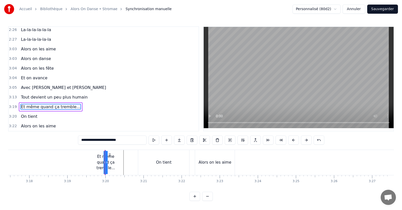
scroll to position [2, 0]
drag, startPoint x: 105, startPoint y: 161, endPoint x: 140, endPoint y: 161, distance: 34.5
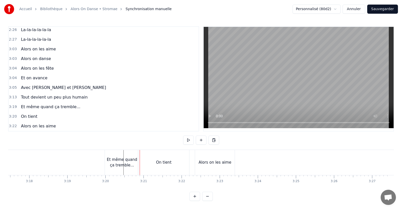
click at [107, 157] on div "Et même quand ça tremble..." at bounding box center [122, 162] width 34 height 11
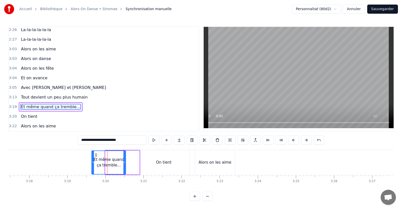
drag, startPoint x: 109, startPoint y: 152, endPoint x: 95, endPoint y: 151, distance: 13.7
click at [95, 153] on icon at bounding box center [96, 155] width 4 height 4
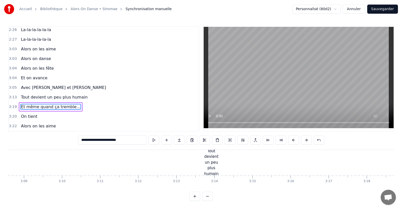
click at [210, 162] on div "Tout devient un peu plus humain" at bounding box center [211, 163] width 14 height 29
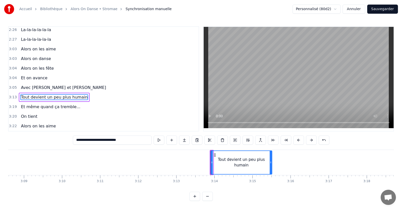
drag, startPoint x: 211, startPoint y: 161, endPoint x: 270, endPoint y: 155, distance: 59.2
click at [270, 155] on div at bounding box center [271, 162] width 2 height 23
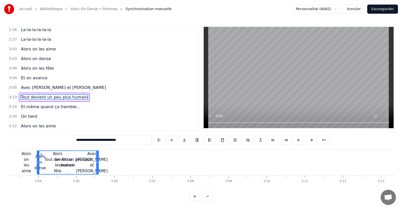
scroll to position [0, 6975]
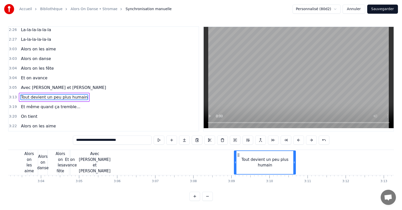
drag, startPoint x: 214, startPoint y: 155, endPoint x: 245, endPoint y: 147, distance: 32.2
click at [245, 147] on div "0:07 Alors on... 0:11 Alors on... 0:15 Alors on... 0:16 Y’a des familles qu'on …" at bounding box center [201, 113] width 386 height 175
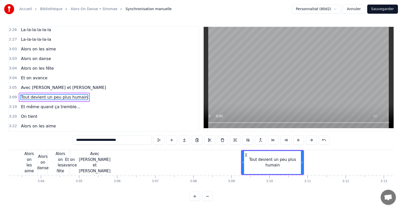
click at [99, 163] on div "Avec Céline et Fabien" at bounding box center [95, 162] width 32 height 23
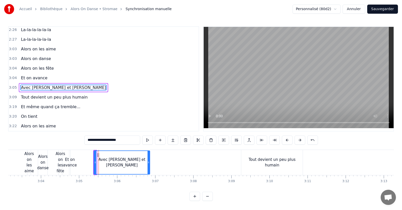
drag, startPoint x: 95, startPoint y: 162, endPoint x: 148, endPoint y: 161, distance: 53.6
click at [148, 161] on icon at bounding box center [149, 163] width 2 height 4
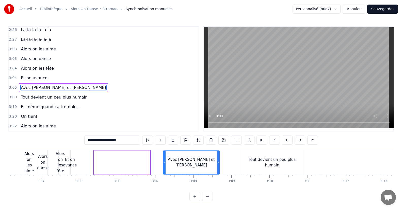
drag, startPoint x: 97, startPoint y: 155, endPoint x: 167, endPoint y: 152, distance: 69.6
click at [167, 152] on div "Avec Céline et Fabien" at bounding box center [192, 162] width 56 height 23
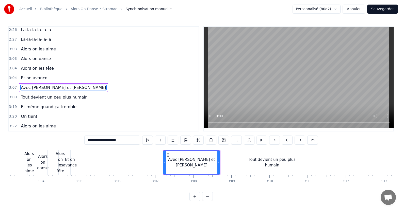
click at [70, 157] on div "Et on avance" at bounding box center [70, 162] width 14 height 11
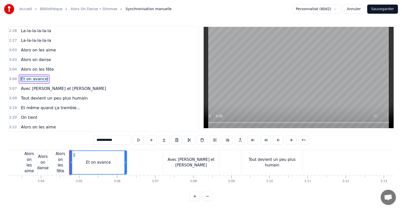
drag, startPoint x: 70, startPoint y: 161, endPoint x: 126, endPoint y: 157, distance: 56.0
click at [126, 157] on div at bounding box center [125, 162] width 2 height 23
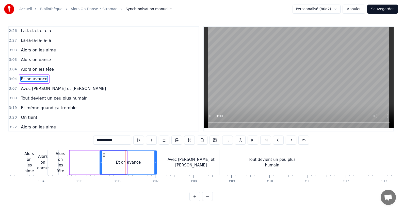
drag, startPoint x: 74, startPoint y: 156, endPoint x: 104, endPoint y: 153, distance: 30.1
click at [104, 153] on icon at bounding box center [104, 155] width 4 height 4
click at [57, 160] on div "Alors on les fête" at bounding box center [61, 162] width 10 height 23
type input "**********"
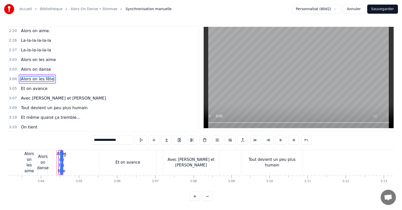
click at [61, 160] on div "Alors on les fête" at bounding box center [62, 162] width 2 height 23
drag, startPoint x: 61, startPoint y: 160, endPoint x: 100, endPoint y: 159, distance: 38.6
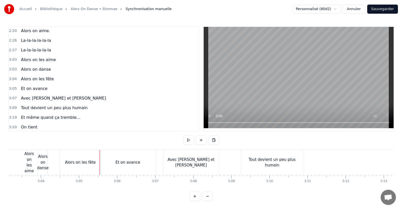
click at [40, 161] on div "Alors on danse" at bounding box center [42, 162] width 11 height 17
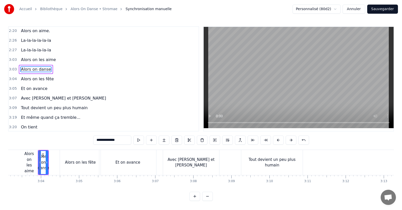
scroll to position [425, 0]
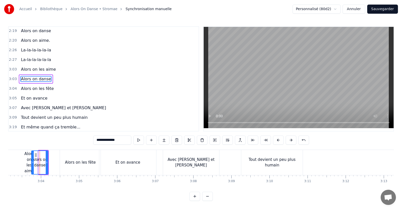
drag, startPoint x: 40, startPoint y: 159, endPoint x: 33, endPoint y: 162, distance: 7.7
click at [33, 162] on div at bounding box center [33, 162] width 2 height 23
click at [28, 159] on div "Alors on les aime" at bounding box center [30, 162] width 10 height 23
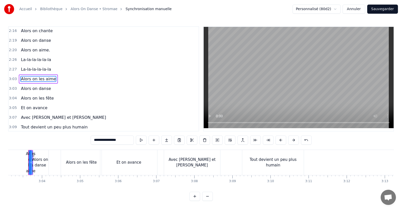
scroll to position [0, 6969]
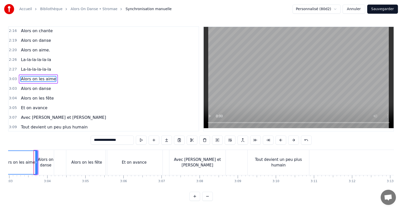
drag, startPoint x: 35, startPoint y: 161, endPoint x: 0, endPoint y: 160, distance: 34.8
click at [0, 160] on div "Accueil Bibliothèque Alors On Danse • Stromae Synchronisation manuelle Personna…" at bounding box center [201, 100] width 402 height 201
click at [51, 161] on div "Alors on danse" at bounding box center [45, 162] width 17 height 11
type input "**********"
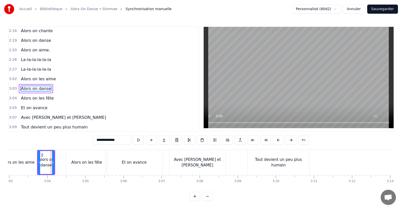
scroll to position [425, 0]
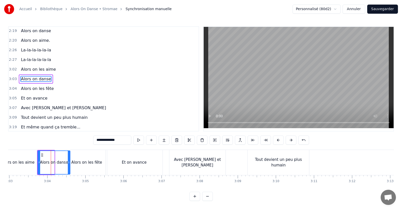
drag, startPoint x: 53, startPoint y: 162, endPoint x: 68, endPoint y: 161, distance: 15.7
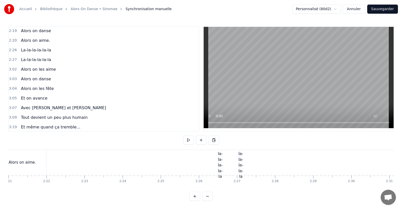
scroll to position [0, 5338]
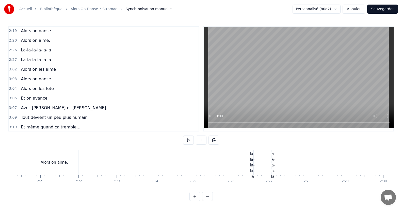
click at [272, 164] on div "La-la-la-la-la-la" at bounding box center [273, 163] width 6 height 34
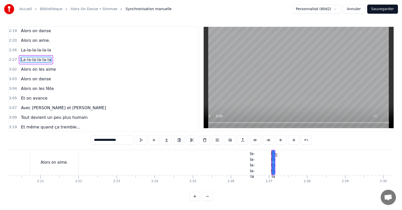
scroll to position [406, 0]
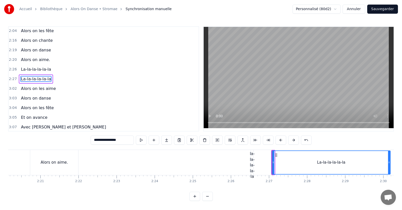
drag, startPoint x: 273, startPoint y: 163, endPoint x: 389, endPoint y: 157, distance: 115.9
click at [389, 157] on div at bounding box center [389, 162] width 2 height 23
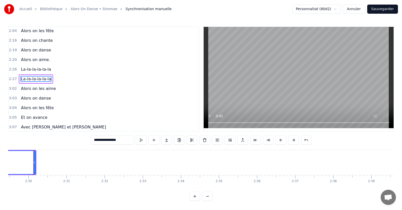
scroll to position [0, 5355]
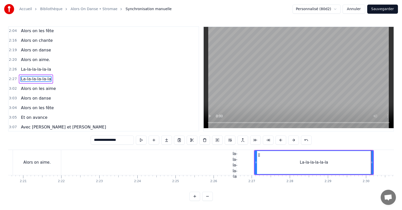
click at [232, 160] on div "La-la-la-la-la-la" at bounding box center [235, 163] width 6 height 34
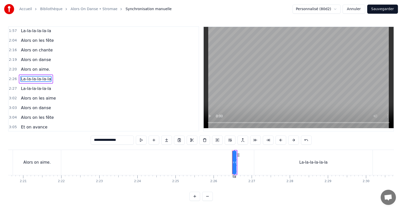
drag, startPoint x: 236, startPoint y: 161, endPoint x: 149, endPoint y: 168, distance: 86.8
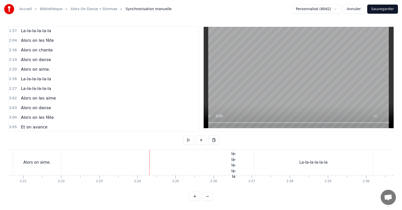
click at [234, 162] on div "La-la-la-la-la-la" at bounding box center [234, 163] width 6 height 34
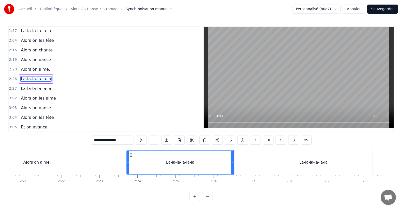
drag, startPoint x: 235, startPoint y: 162, endPoint x: 128, endPoint y: 172, distance: 107.9
click at [128, 172] on div at bounding box center [128, 162] width 2 height 23
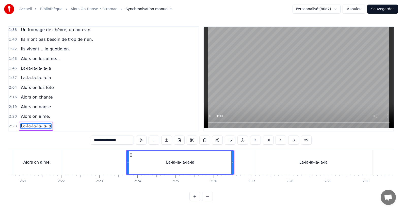
scroll to position [346, 0]
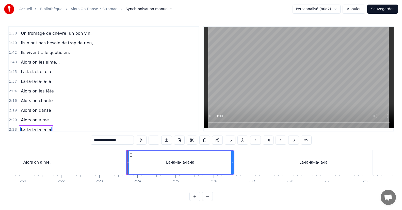
click at [20, 74] on span "La-la-la-la-la-la" at bounding box center [35, 72] width 31 height 6
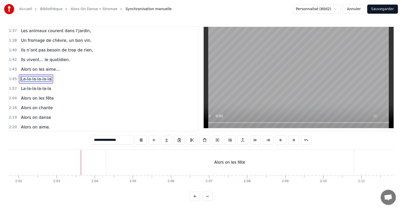
scroll to position [0, 4660]
click at [196, 160] on div "Alors on les fête" at bounding box center [205, 163] width 31 height 6
type input "**********"
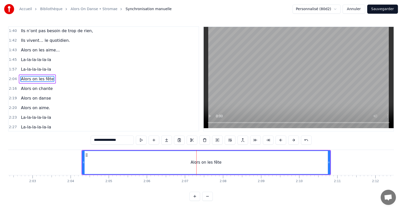
scroll to position [0, 4323]
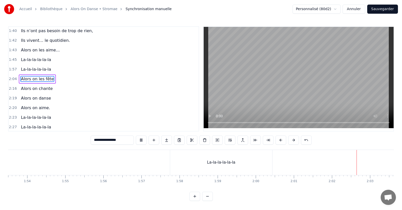
click at [224, 93] on video at bounding box center [299, 78] width 190 height 102
drag, startPoint x: 257, startPoint y: 166, endPoint x: 229, endPoint y: 166, distance: 28.4
click at [229, 166] on div "La-la-la-la-la-la" at bounding box center [221, 162] width 102 height 25
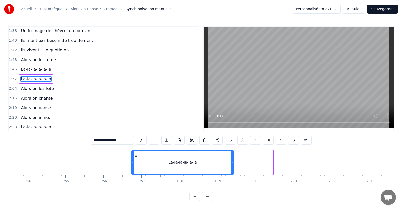
drag, startPoint x: 175, startPoint y: 155, endPoint x: 136, endPoint y: 154, distance: 39.1
click at [136, 154] on icon at bounding box center [136, 155] width 4 height 4
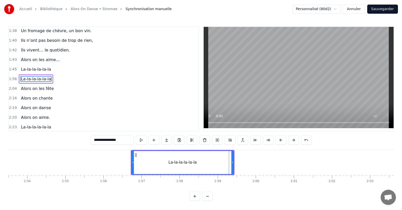
scroll to position [0, 4660]
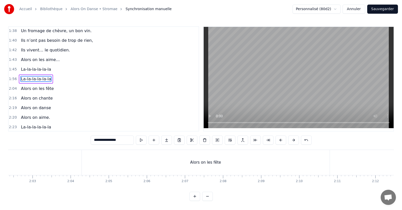
drag, startPoint x: 109, startPoint y: 156, endPoint x: 89, endPoint y: 155, distance: 20.1
click at [89, 155] on div "Alors on les fête" at bounding box center [206, 162] width 248 height 25
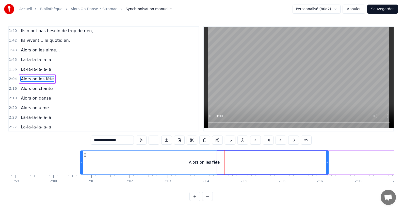
scroll to position [0, 4525]
drag, startPoint x: 87, startPoint y: 155, endPoint x: 93, endPoint y: 155, distance: 6.6
click at [93, 155] on icon at bounding box center [93, 155] width 4 height 4
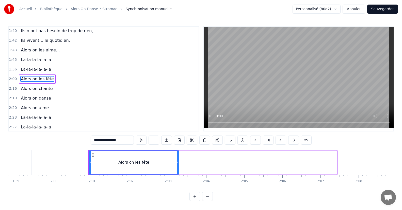
drag, startPoint x: 335, startPoint y: 161, endPoint x: 177, endPoint y: 171, distance: 158.2
click at [177, 171] on div at bounding box center [178, 162] width 2 height 23
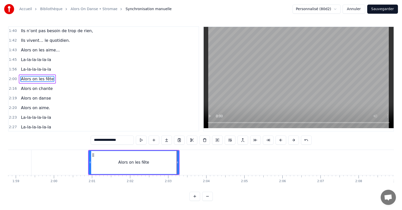
scroll to position [0, 4862]
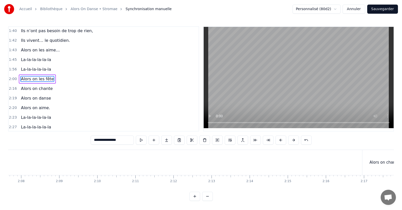
click at [386, 163] on div "Alors on chante" at bounding box center [384, 163] width 30 height 6
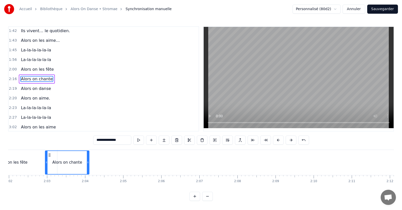
scroll to position [0, 4643]
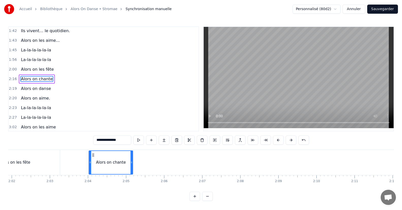
drag, startPoint x: 14, startPoint y: 155, endPoint x: 92, endPoint y: 156, distance: 77.5
click at [92, 156] on icon at bounding box center [93, 155] width 4 height 4
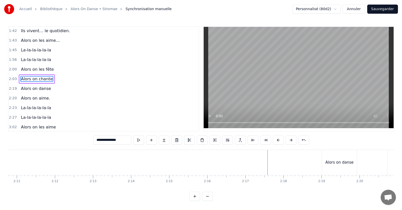
click at [328, 168] on div "Alors on danse" at bounding box center [339, 162] width 35 height 25
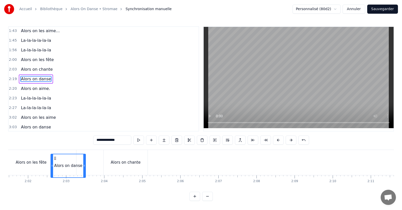
scroll to position [0, 4607]
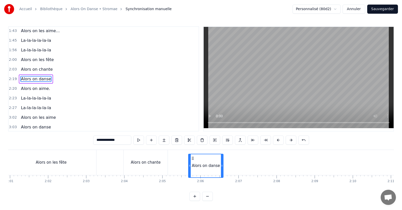
drag, startPoint x: 326, startPoint y: 155, endPoint x: 192, endPoint y: 159, distance: 134.1
click at [192, 159] on div "Alors on danse" at bounding box center [206, 166] width 34 height 23
click at [283, 191] on div "0:07 Alors on... 0:11 Alors on... 0:15 Alors on... 0:16 Y’a des familles qu'on …" at bounding box center [201, 113] width 386 height 175
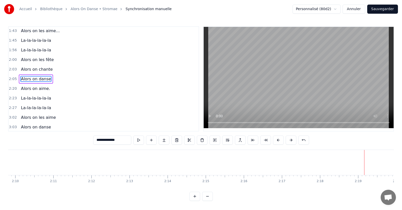
scroll to position [0, 5282]
click at [113, 160] on div "Alors on aime." at bounding box center [110, 163] width 27 height 6
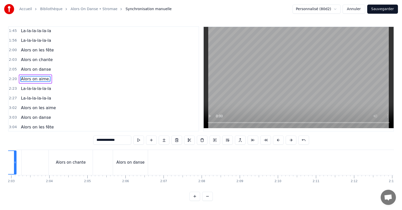
scroll to position [0, 4617]
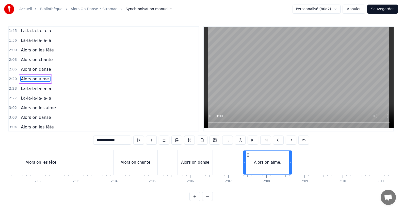
drag, startPoint x: 91, startPoint y: 155, endPoint x: 248, endPoint y: 146, distance: 156.6
click at [248, 146] on div "0:07 Alors on... 0:11 Alors on... 0:15 Alors on... 0:16 Y’a des familles qu'on …" at bounding box center [201, 113] width 386 height 175
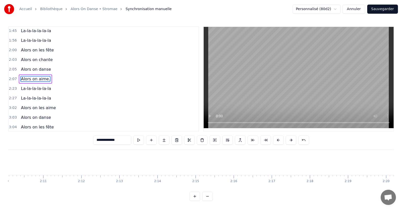
scroll to position [0, 5292]
click at [228, 160] on div "La-la-la-la-la-la" at bounding box center [243, 162] width 107 height 25
type input "**********"
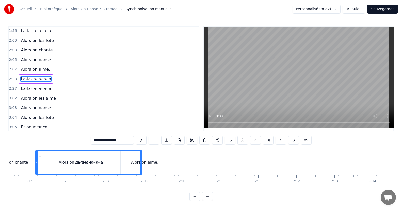
scroll to position [0, 4729]
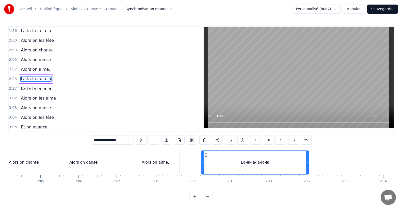
drag, startPoint x: 195, startPoint y: 155, endPoint x: 206, endPoint y: 153, distance: 11.6
click at [206, 153] on icon at bounding box center [206, 155] width 4 height 4
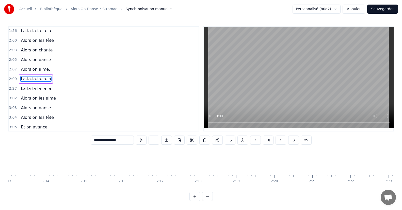
scroll to position [0, 5404]
click at [260, 167] on div "La-la-la-la-la-la" at bounding box center [265, 162] width 118 height 25
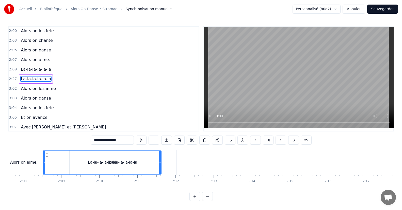
scroll to position [0, 4859]
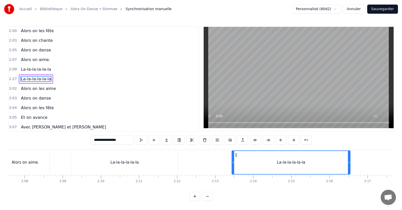
drag, startPoint x: 213, startPoint y: 155, endPoint x: 238, endPoint y: 146, distance: 26.9
click at [238, 146] on div "0:07 Alors on... 0:11 Alors on... 0:15 Alors on... 0:16 Y’a des familles qu'on …" at bounding box center [201, 113] width 386 height 175
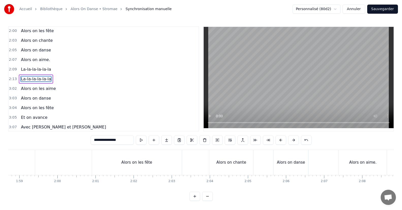
scroll to position [0, 4184]
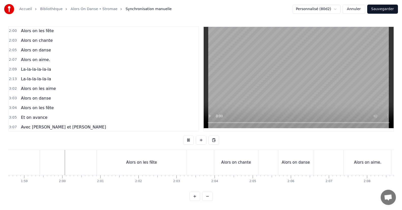
scroll to position [0, 4528]
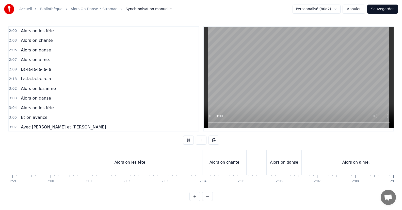
click at [121, 155] on div "Alors on les fête" at bounding box center [130, 162] width 90 height 25
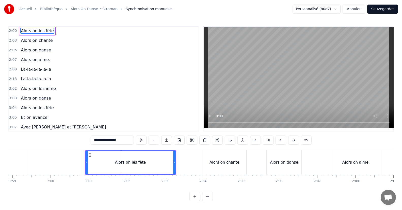
scroll to position [358, 0]
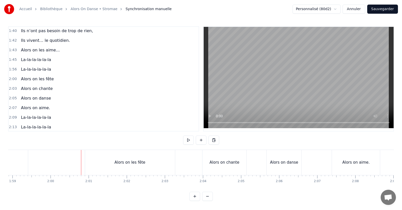
click at [90, 156] on div "Alors on les fête" at bounding box center [130, 162] width 90 height 25
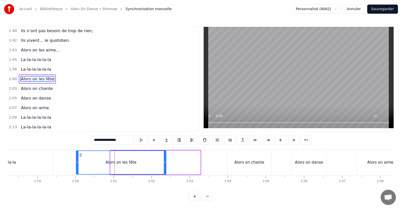
scroll to position [0, 4502]
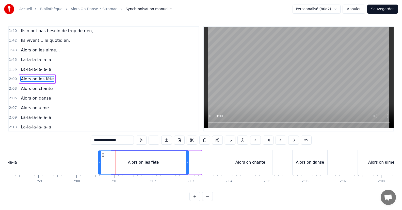
drag, startPoint x: 89, startPoint y: 155, endPoint x: 102, endPoint y: 155, distance: 13.0
click at [102, 155] on icon at bounding box center [103, 155] width 4 height 4
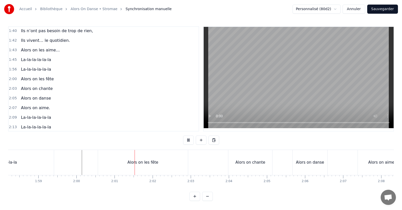
click at [122, 155] on div "Alors on les fête" at bounding box center [143, 162] width 90 height 25
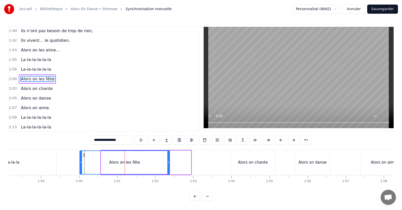
drag, startPoint x: 102, startPoint y: 155, endPoint x: 83, endPoint y: 156, distance: 18.8
click at [83, 156] on icon at bounding box center [84, 155] width 4 height 4
click at [50, 161] on div "La-la-la-la-la-la" at bounding box center [8, 162] width 102 height 25
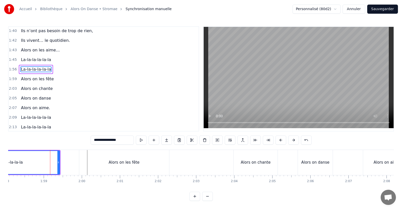
scroll to position [348, 0]
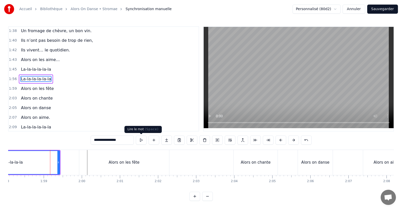
click at [144, 142] on button at bounding box center [141, 140] width 11 height 9
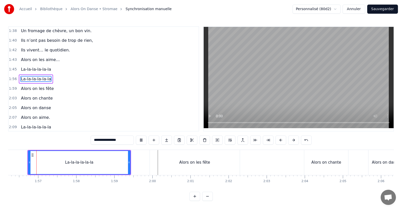
scroll to position [0, 4429]
click at [182, 158] on div "Alors on les fête" at bounding box center [193, 162] width 90 height 25
type input "**********"
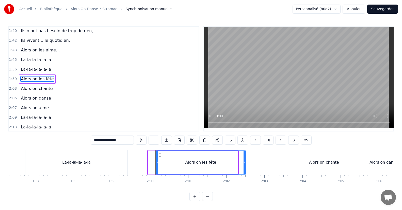
drag, startPoint x: 153, startPoint y: 155, endPoint x: 161, endPoint y: 155, distance: 7.9
click at [161, 155] on icon at bounding box center [160, 155] width 4 height 4
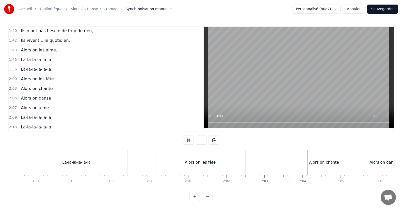
click at [328, 170] on div "Alors on chante" at bounding box center [324, 162] width 44 height 25
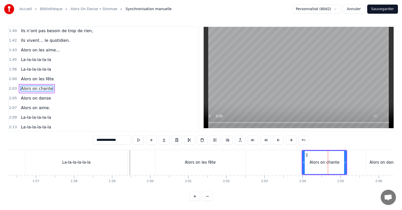
scroll to position [367, 0]
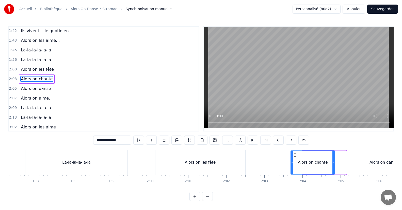
drag, startPoint x: 307, startPoint y: 156, endPoint x: 295, endPoint y: 155, distance: 11.7
click at [295, 155] on icon at bounding box center [295, 155] width 4 height 4
click at [240, 159] on div "Alors on les fête" at bounding box center [200, 162] width 90 height 25
type input "**********"
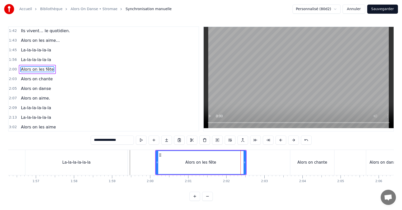
scroll to position [358, 0]
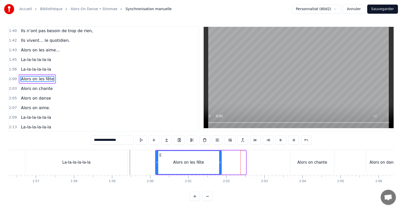
drag, startPoint x: 244, startPoint y: 161, endPoint x: 220, endPoint y: 159, distance: 24.7
click at [220, 159] on div at bounding box center [220, 162] width 2 height 23
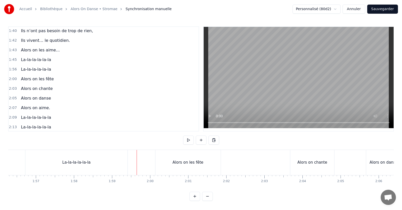
click at [139, 143] on div "0:07 Alors on... 0:11 Alors on... 0:15 Alors on... 0:16 Y’a des familles qu'on …" at bounding box center [201, 113] width 386 height 175
click at [189, 141] on button at bounding box center [188, 140] width 11 height 9
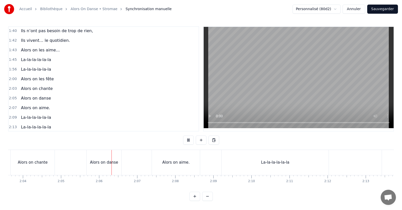
scroll to position [0, 4765]
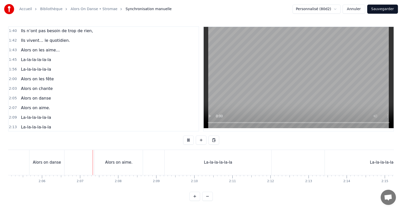
click at [123, 163] on div "Alors on aime." at bounding box center [118, 163] width 27 height 6
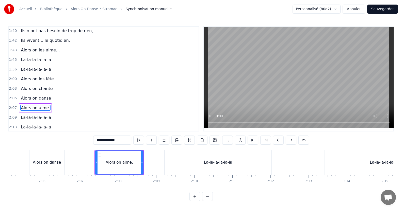
scroll to position [387, 0]
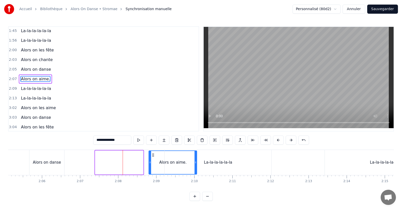
drag, startPoint x: 101, startPoint y: 154, endPoint x: 155, endPoint y: 159, distance: 54.6
click at [155, 159] on div "Alors on aime." at bounding box center [172, 162] width 47 height 23
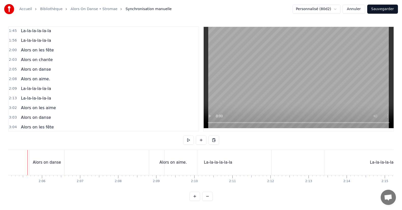
scroll to position [0, 4759]
click at [42, 159] on div "Alors on danse" at bounding box center [53, 162] width 35 height 25
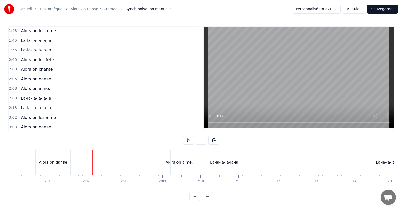
click at [54, 157] on div "Alors on danse" at bounding box center [53, 162] width 35 height 25
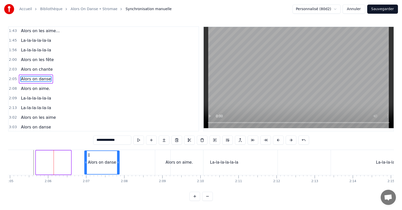
drag, startPoint x: 41, startPoint y: 156, endPoint x: 89, endPoint y: 163, distance: 49.0
click at [89, 163] on div "Alors on danse" at bounding box center [102, 162] width 34 height 23
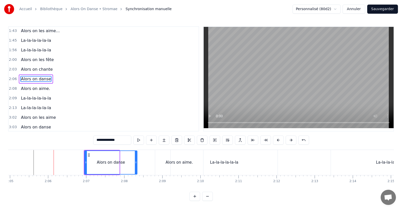
drag, startPoint x: 118, startPoint y: 164, endPoint x: 136, endPoint y: 163, distance: 18.1
click at [136, 163] on icon at bounding box center [136, 163] width 2 height 4
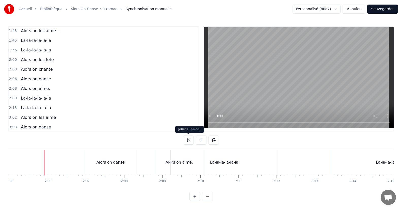
click at [188, 137] on button at bounding box center [188, 140] width 11 height 9
click at [105, 160] on div "Alors on danse" at bounding box center [110, 163] width 28 height 6
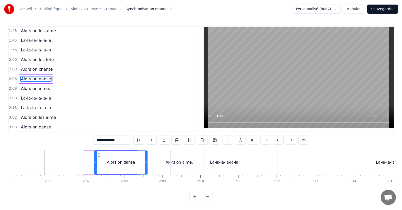
drag, startPoint x: 88, startPoint y: 154, endPoint x: 99, endPoint y: 155, distance: 10.4
click at [99, 155] on icon at bounding box center [99, 155] width 4 height 4
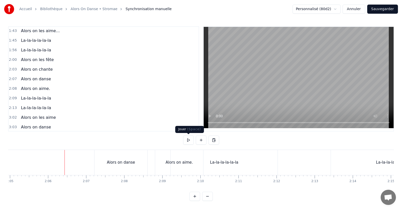
click at [187, 139] on button at bounding box center [188, 140] width 11 height 9
click at [241, 166] on div "La-la-la-la-la-la" at bounding box center [224, 162] width 107 height 25
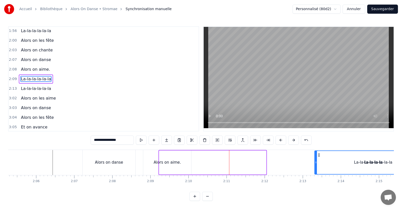
scroll to position [0, 4772]
drag, startPoint x: 175, startPoint y: 155, endPoint x: 309, endPoint y: 160, distance: 133.9
click at [309, 160] on div "La-la-la-la-la-la" at bounding box center [358, 162] width 106 height 23
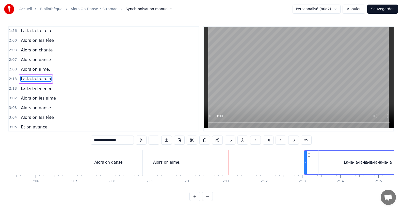
click at [177, 165] on div "Alors on aime." at bounding box center [166, 163] width 27 height 6
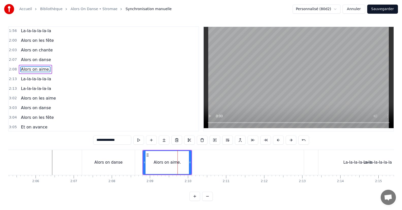
scroll to position [387, 0]
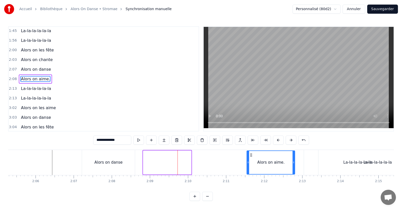
drag, startPoint x: 148, startPoint y: 155, endPoint x: 251, endPoint y: 154, distance: 103.6
click at [251, 154] on icon at bounding box center [251, 155] width 4 height 4
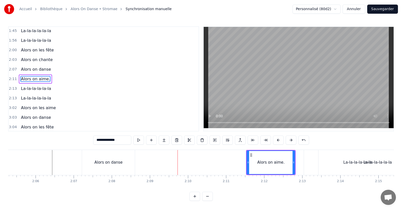
click at [101, 158] on div "Alors on danse" at bounding box center [108, 162] width 53 height 25
type input "**********"
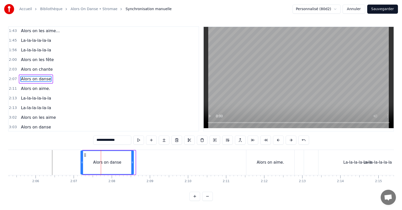
click at [85, 156] on icon at bounding box center [85, 155] width 4 height 4
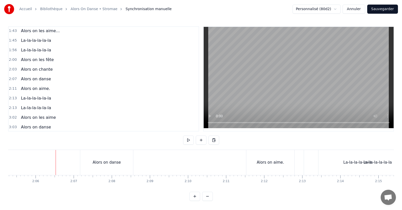
click at [190, 140] on button at bounding box center [188, 140] width 11 height 9
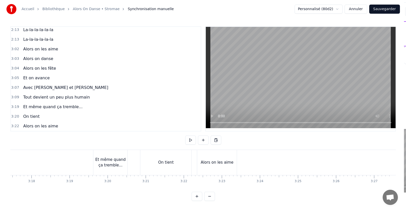
scroll to position [0, 7520]
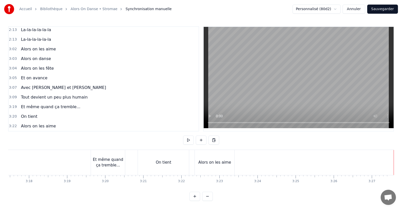
click at [380, 9] on button "Sauvegarder" at bounding box center [382, 9] width 31 height 9
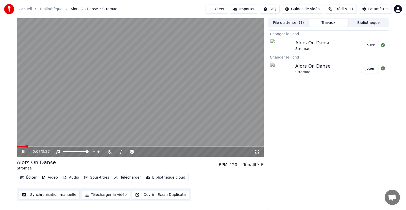
click at [98, 193] on button "Télécharger la vidéo" at bounding box center [106, 195] width 48 height 9
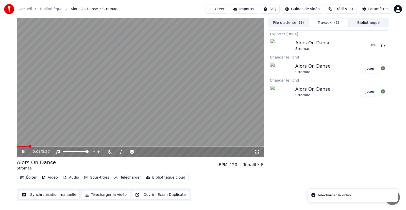
click at [107, 120] on video at bounding box center [140, 87] width 247 height 139
click at [91, 193] on button "Télécharger la vidéo" at bounding box center [106, 195] width 48 height 9
click at [321, 197] on div "Télécharger la vidéo" at bounding box center [334, 195] width 33 height 5
click at [311, 195] on icon "Notifications alt+T" at bounding box center [313, 195] width 5 height 5
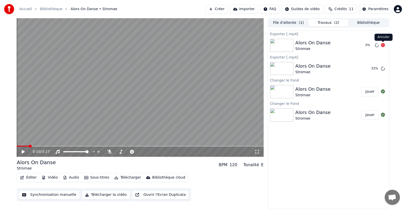
click at [383, 46] on icon at bounding box center [383, 45] width 4 height 4
click at [17, 145] on span at bounding box center [18, 146] width 3 height 3
click at [21, 152] on icon at bounding box center [27, 152] width 12 height 4
click at [52, 118] on video at bounding box center [140, 87] width 247 height 139
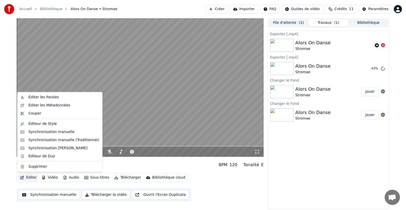
click at [25, 179] on button "Éditer" at bounding box center [28, 177] width 21 height 7
click at [39, 98] on div "Éditer les Paroles" at bounding box center [43, 97] width 30 height 5
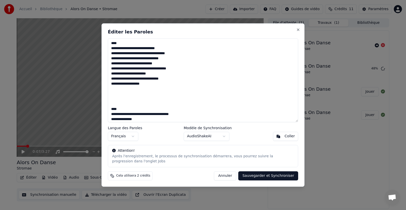
scroll to position [428, 0]
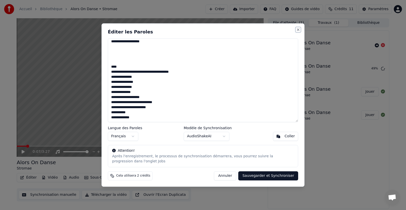
click at [299, 29] on button "Close" at bounding box center [298, 30] width 4 height 4
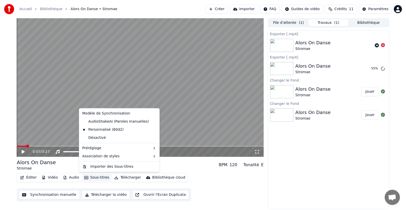
click at [97, 176] on button "Sous-titres" at bounding box center [96, 177] width 29 height 7
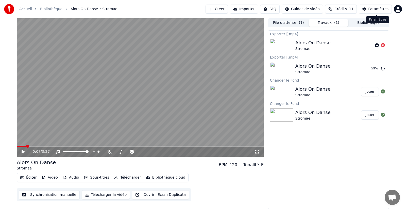
click at [374, 8] on div "Paramètres" at bounding box center [378, 9] width 20 height 5
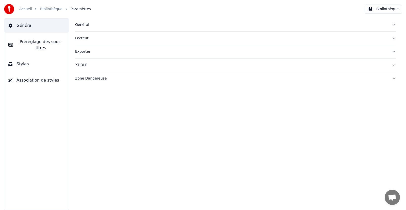
click at [37, 46] on button "Préréglage des sous-titres" at bounding box center [36, 45] width 64 height 20
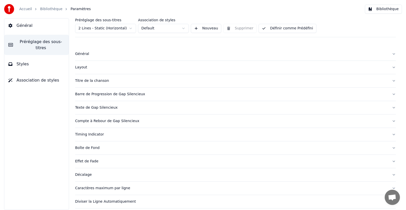
click at [89, 81] on div "Titre de la chanson" at bounding box center [231, 80] width 313 height 5
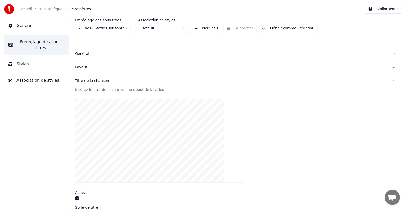
click at [135, 121] on video at bounding box center [159, 141] width 168 height 84
click at [76, 199] on button "button" at bounding box center [77, 199] width 4 height 4
click at [80, 192] on label "Activé" at bounding box center [80, 193] width 11 height 4
click at [77, 202] on div at bounding box center [235, 199] width 321 height 5
click at [77, 200] on button "button" at bounding box center [77, 199] width 4 height 4
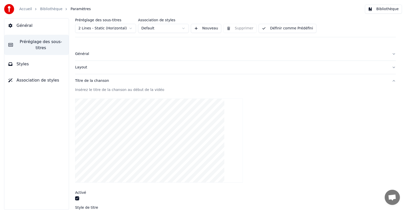
click at [86, 71] on button "Layout" at bounding box center [235, 67] width 321 height 13
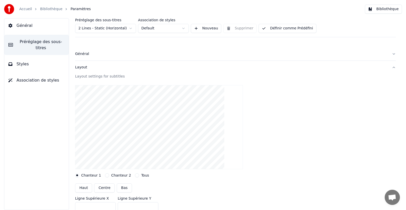
click at [80, 55] on div "Général" at bounding box center [231, 54] width 313 height 5
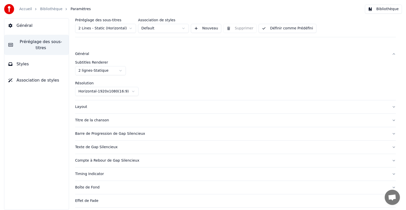
click at [21, 21] on button "Général" at bounding box center [36, 26] width 64 height 14
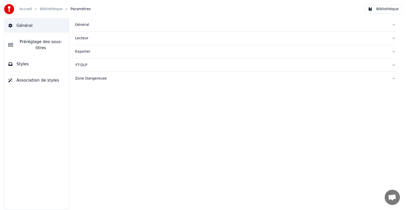
click at [42, 10] on link "Bibliothèque" at bounding box center [51, 9] width 22 height 5
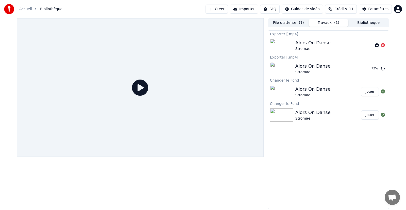
click at [139, 87] on icon at bounding box center [140, 88] width 16 height 16
click at [172, 166] on div at bounding box center [140, 113] width 247 height 191
click at [284, 68] on img at bounding box center [281, 68] width 23 height 13
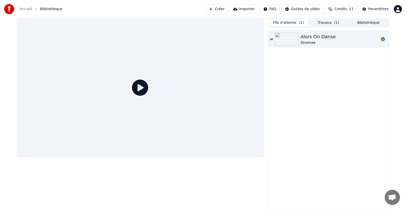
click at [296, 23] on button "File d'attente ( 1 )" at bounding box center [289, 22] width 40 height 7
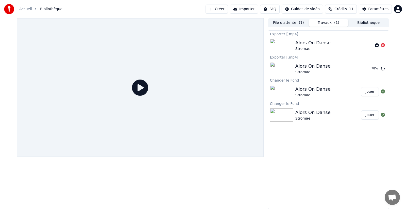
click at [325, 23] on button "Travaux ( 1 )" at bounding box center [329, 22] width 40 height 7
click at [384, 45] on icon at bounding box center [383, 45] width 4 height 4
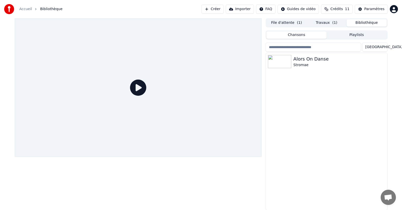
click at [371, 24] on button "Bibliothèque" at bounding box center [367, 22] width 40 height 7
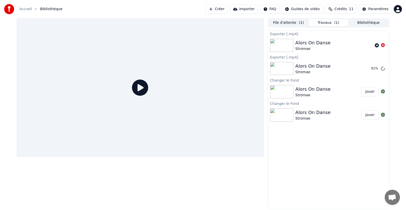
click at [320, 23] on button "Travaux ( 1 )" at bounding box center [329, 22] width 40 height 7
click at [367, 71] on button "Afficher" at bounding box center [368, 68] width 22 height 9
